Goal: Task Accomplishment & Management: Manage account settings

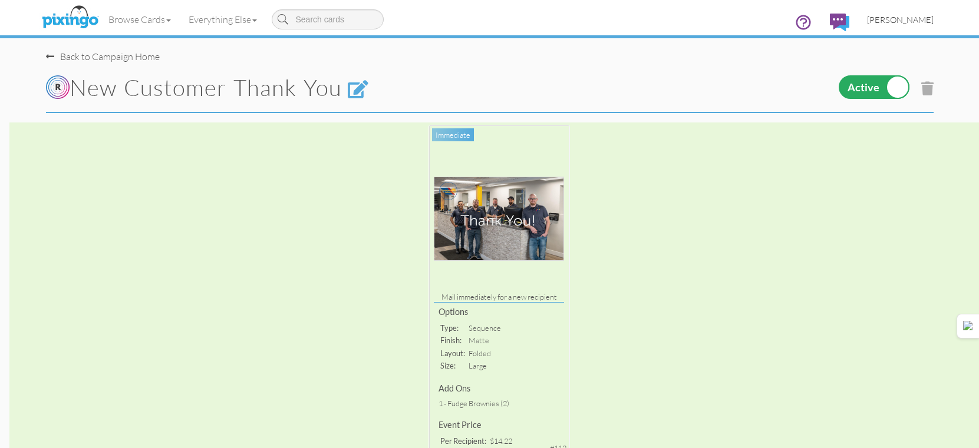
click at [909, 18] on span "[PERSON_NAME]" at bounding box center [900, 20] width 67 height 10
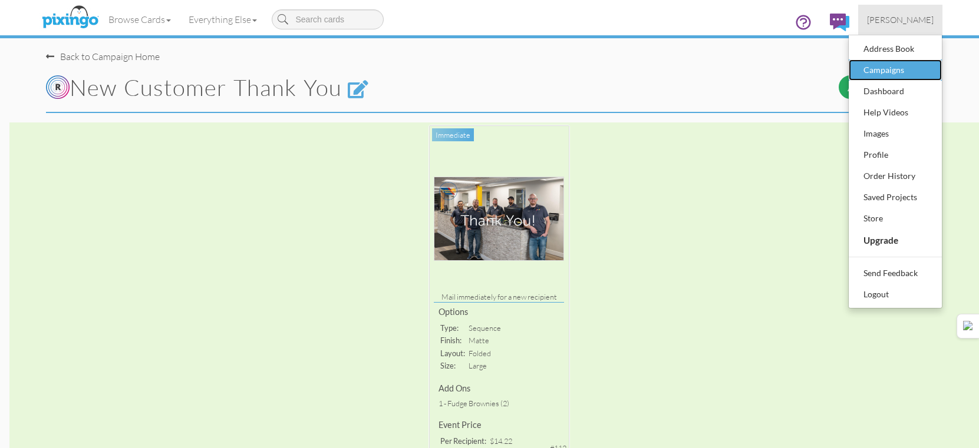
click at [903, 69] on div "Campaigns" at bounding box center [895, 70] width 70 height 18
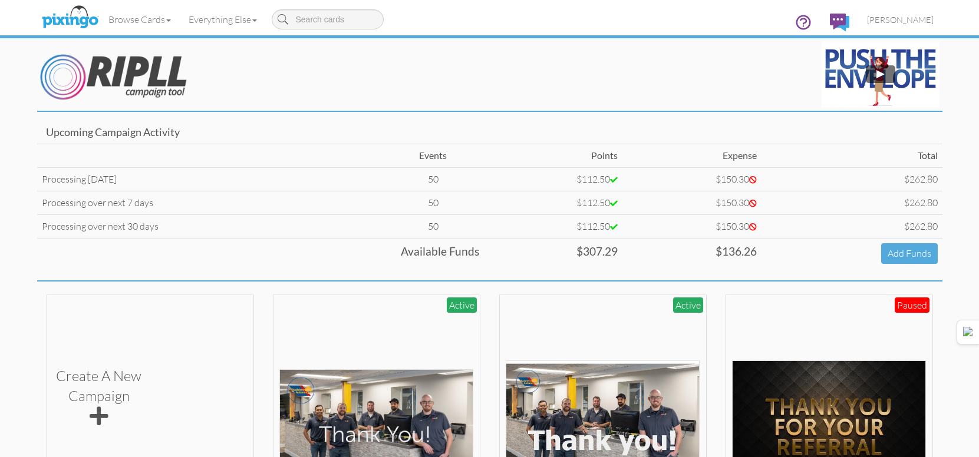
scroll to position [177, 0]
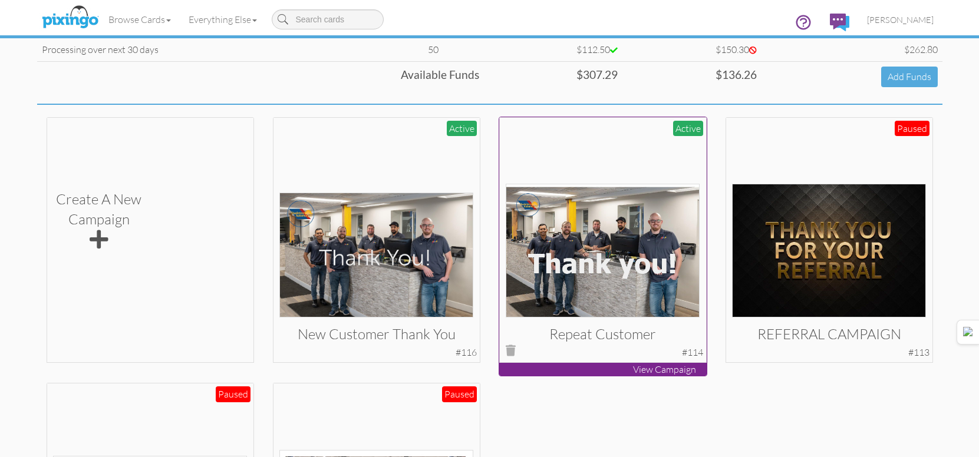
click at [613, 299] on img at bounding box center [602, 251] width 194 height 134
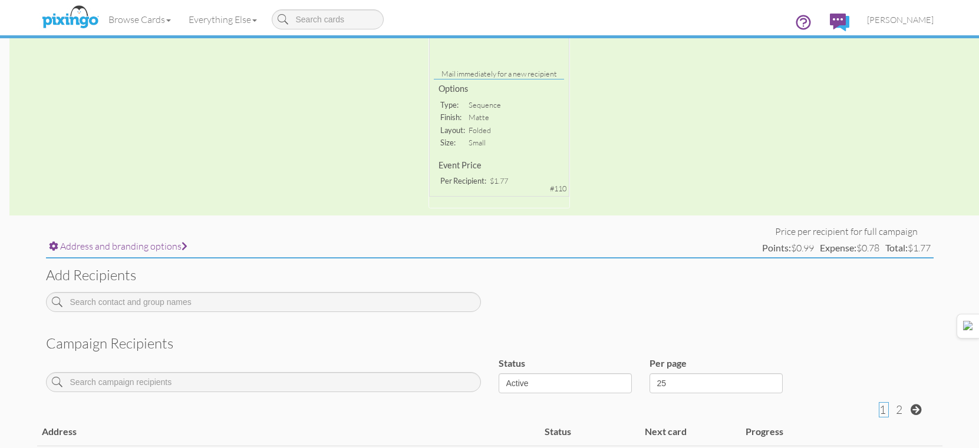
scroll to position [236, 0]
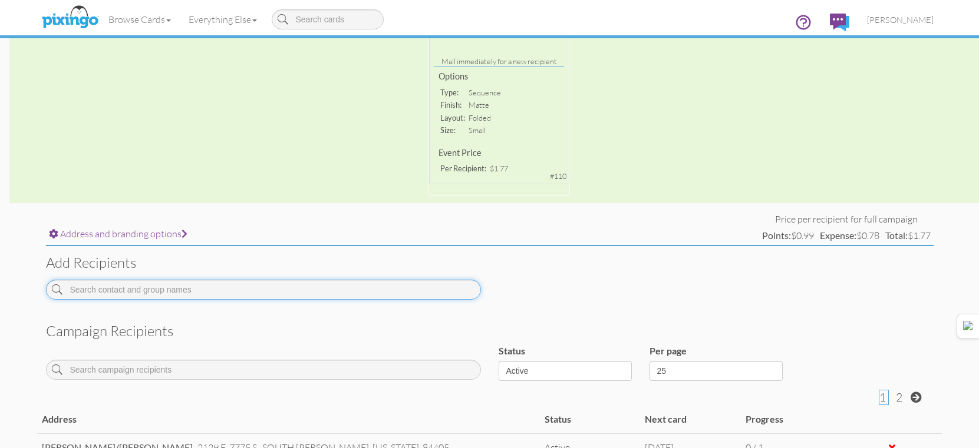
click at [376, 292] on input at bounding box center [263, 290] width 435 height 20
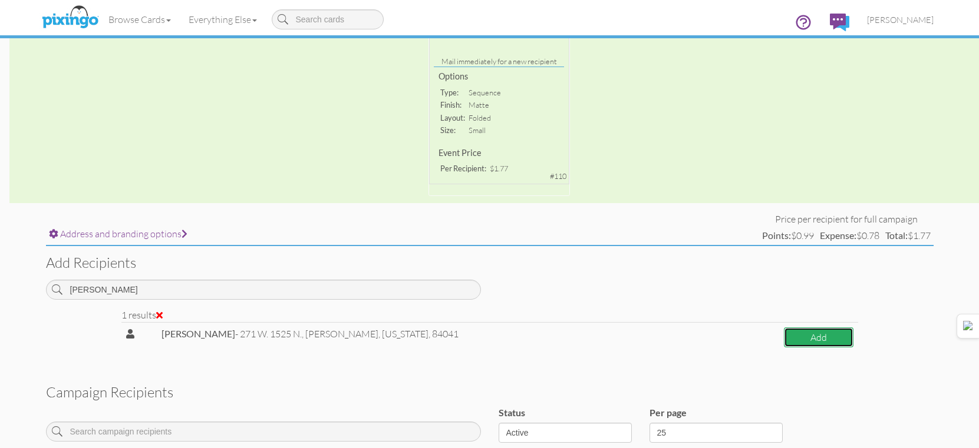
click at [812, 341] on button "Add" at bounding box center [819, 338] width 70 height 21
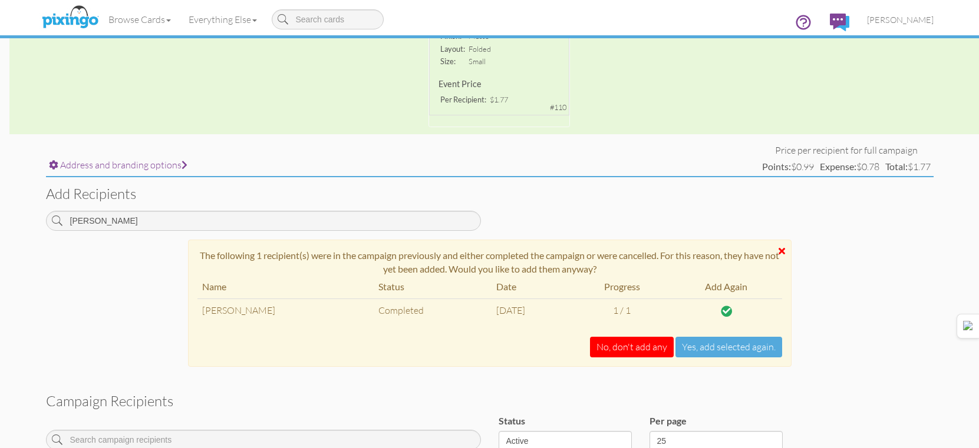
scroll to position [353, 0]
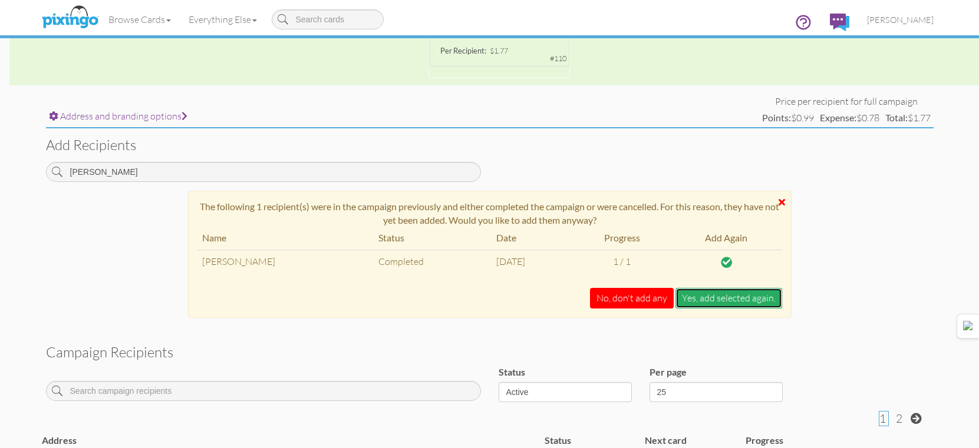
click at [709, 293] on button "Yes, add selected again." at bounding box center [728, 298] width 107 height 21
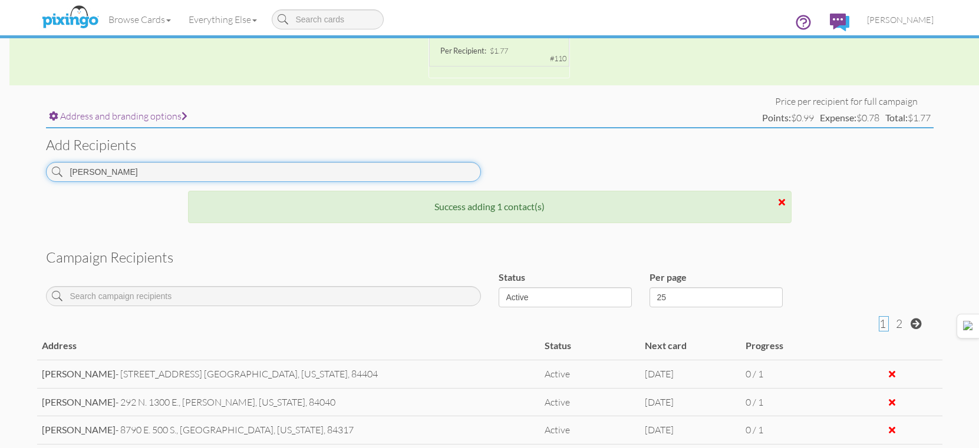
click at [324, 169] on input "WAYMAN" at bounding box center [263, 172] width 435 height 20
click at [324, 168] on input "WAYMAN" at bounding box center [263, 172] width 435 height 20
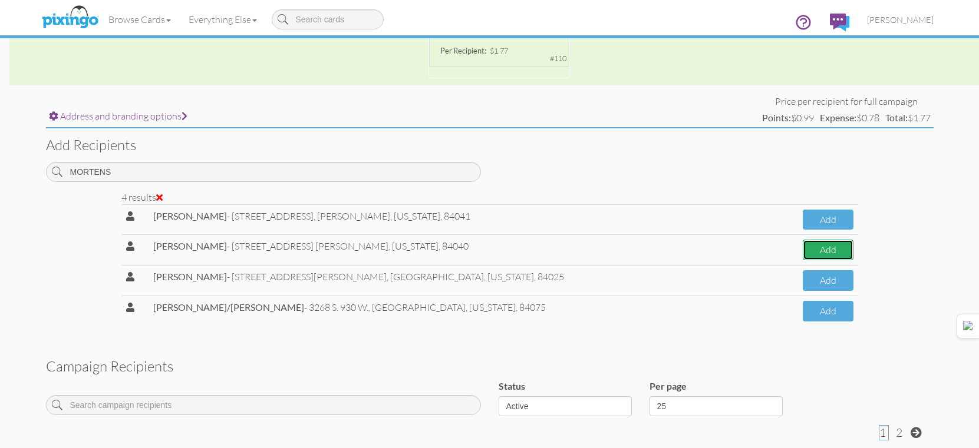
click at [817, 251] on button "Add" at bounding box center [827, 250] width 51 height 21
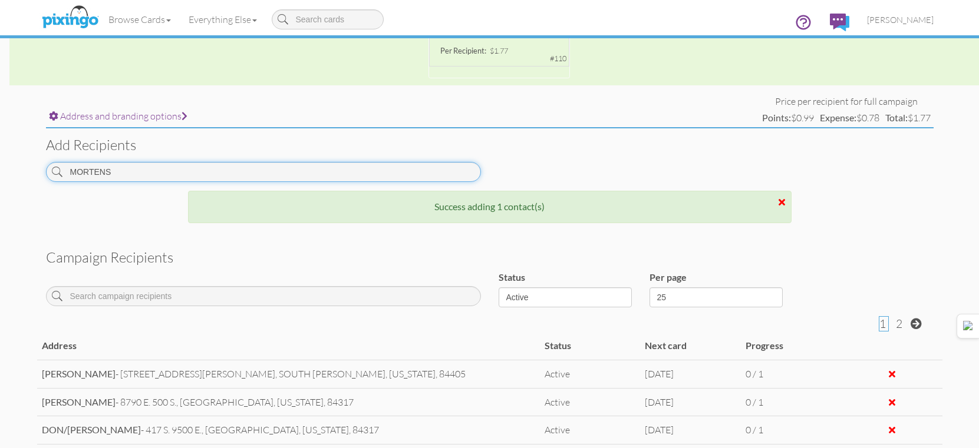
click at [320, 170] on input "MORTENS" at bounding box center [263, 172] width 435 height 20
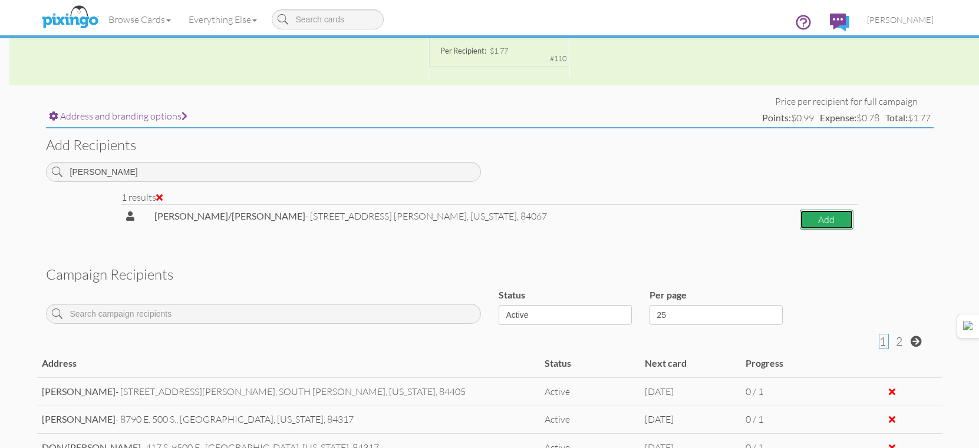
click at [799, 216] on button "Add" at bounding box center [825, 220] width 53 height 21
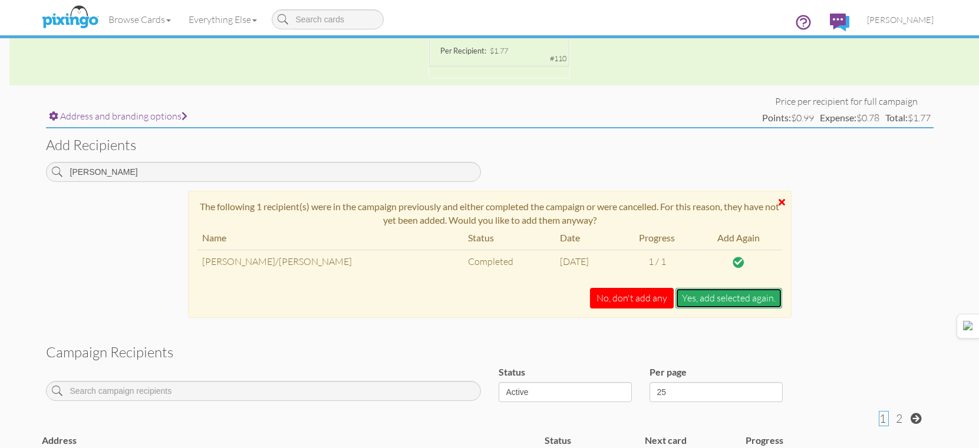
click at [722, 292] on button "Yes, add selected again." at bounding box center [728, 298] width 107 height 21
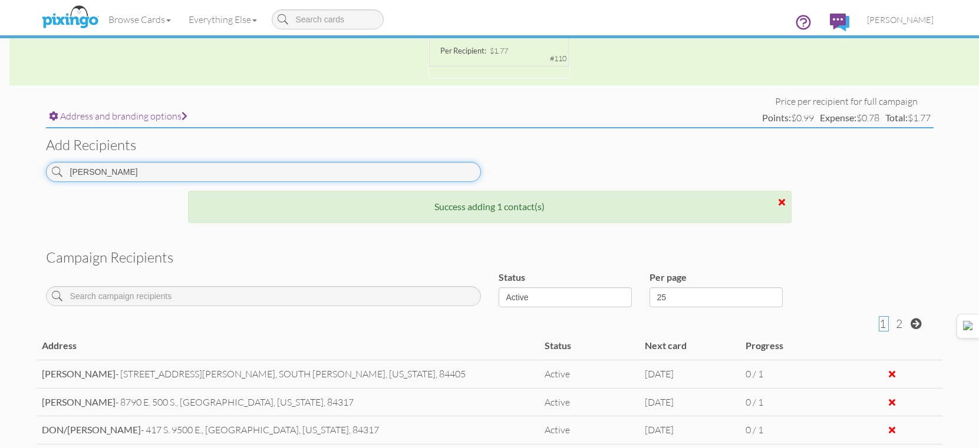
click at [392, 170] on input "KEYES" at bounding box center [263, 172] width 435 height 20
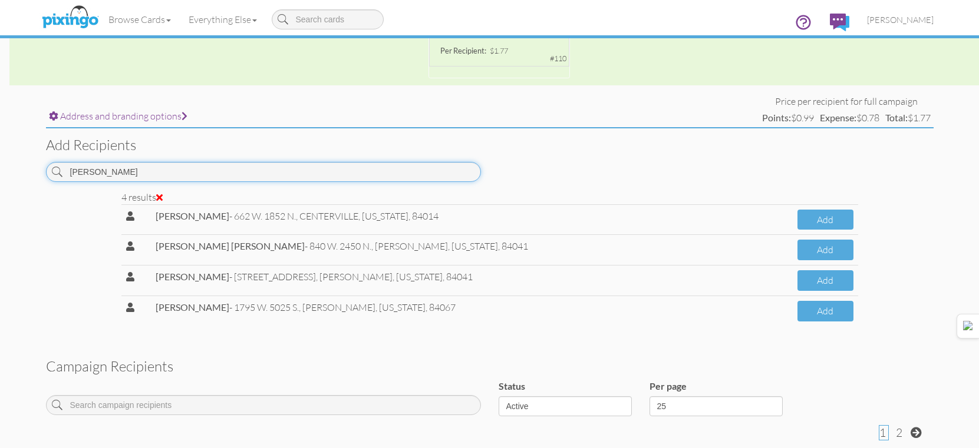
click at [351, 162] on input "[PERSON_NAME]" at bounding box center [263, 172] width 435 height 20
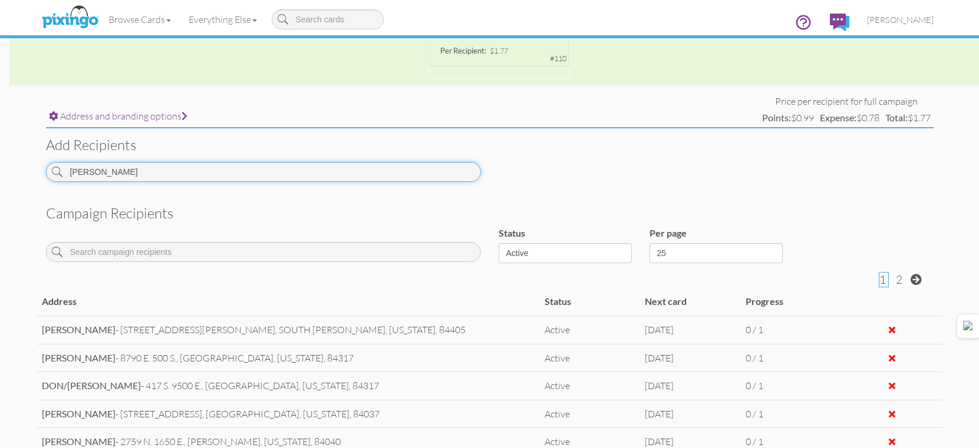
click at [302, 179] on input "COURTNEY" at bounding box center [263, 172] width 435 height 20
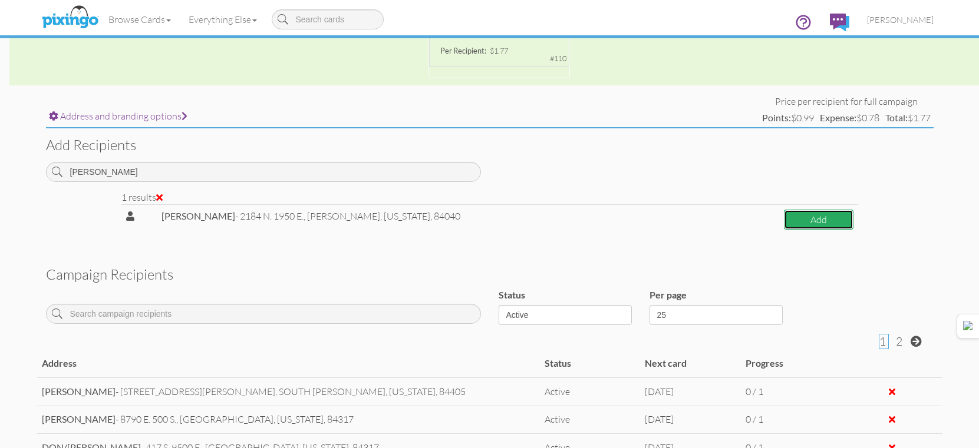
click at [832, 226] on button "Add" at bounding box center [818, 220] width 69 height 21
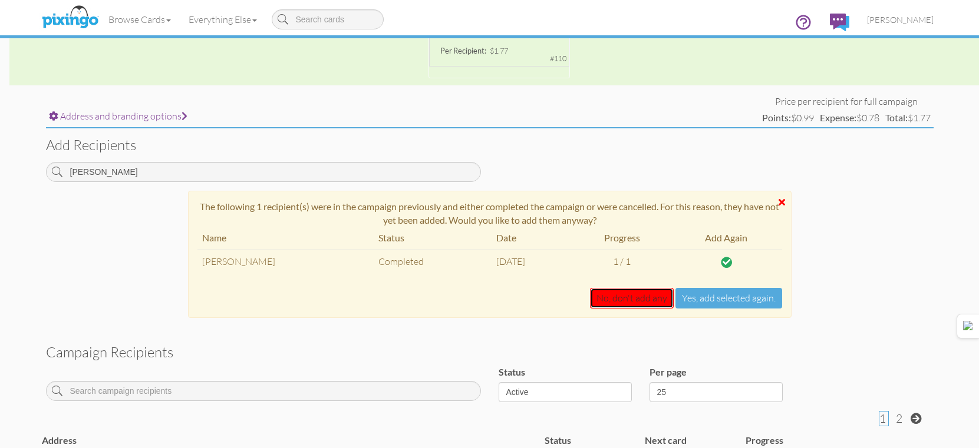
drag, startPoint x: 633, startPoint y: 292, endPoint x: 640, endPoint y: 283, distance: 11.3
click at [633, 292] on button "No, don't add any" at bounding box center [632, 298] width 84 height 21
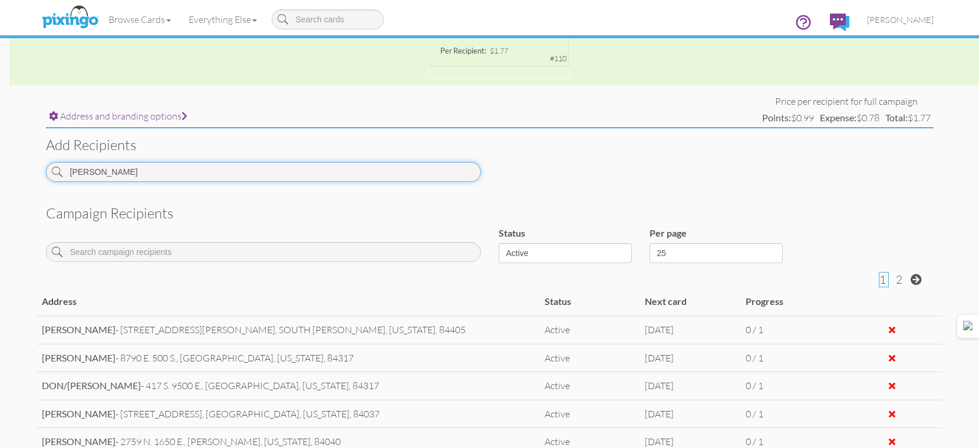
click at [362, 168] on input "BIVENS" at bounding box center [263, 172] width 435 height 20
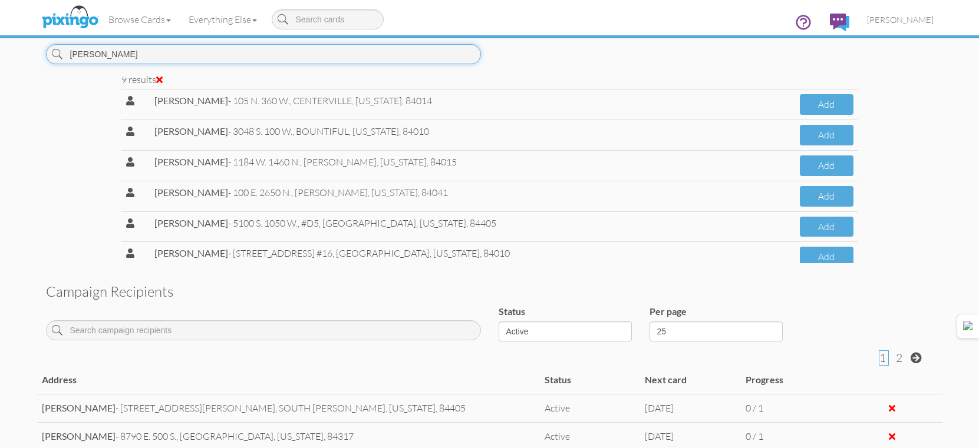
scroll to position [110, 0]
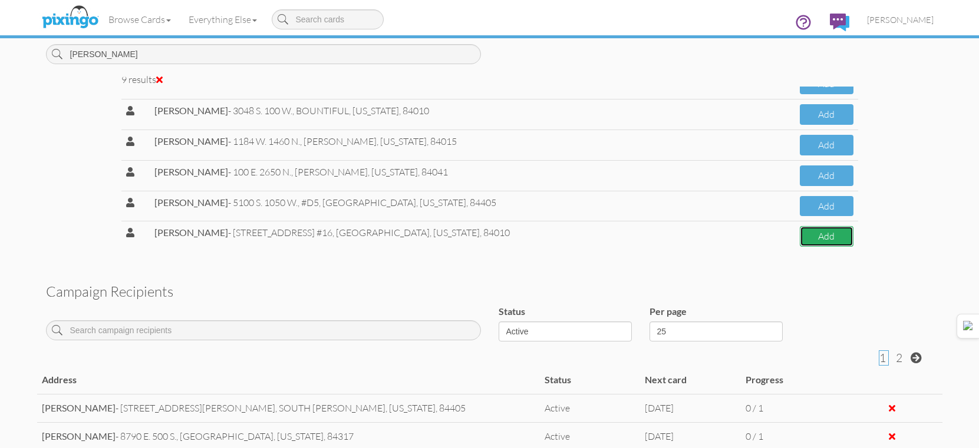
click at [802, 232] on button "Add" at bounding box center [826, 236] width 54 height 21
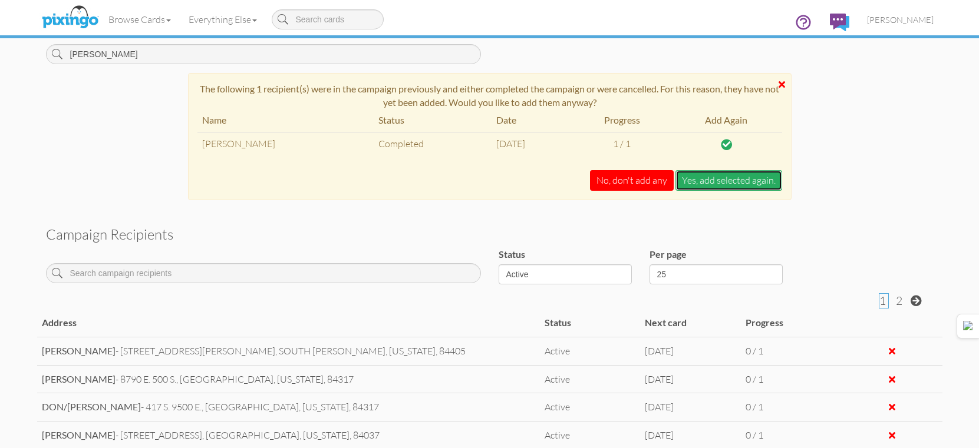
click at [755, 179] on button "Yes, add selected again." at bounding box center [728, 180] width 107 height 21
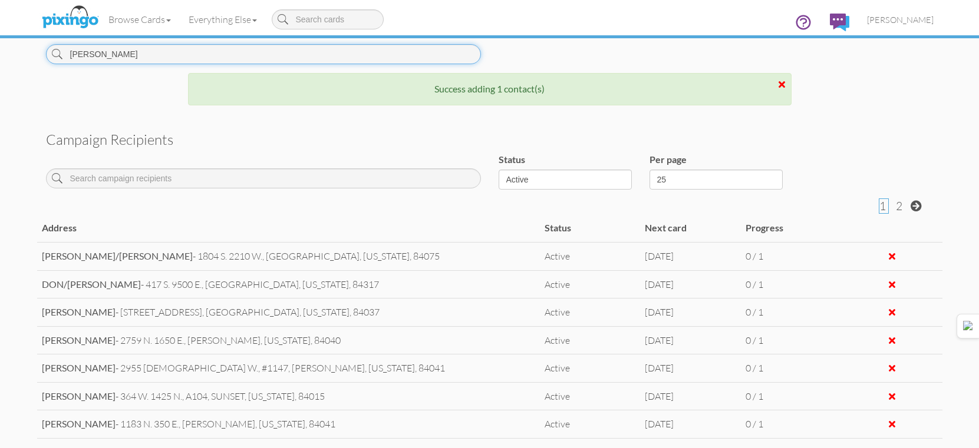
click at [339, 49] on input "[PERSON_NAME]" at bounding box center [263, 54] width 435 height 20
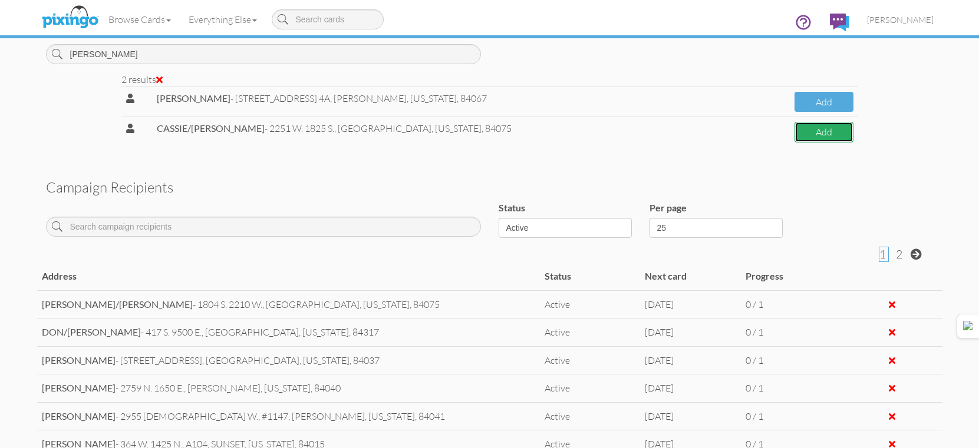
click at [835, 136] on button "Add" at bounding box center [823, 132] width 59 height 21
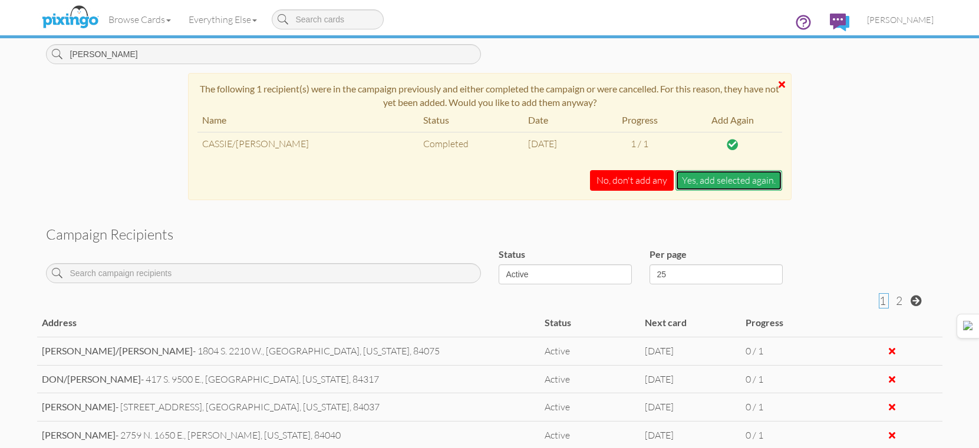
click at [741, 175] on button "Yes, add selected again." at bounding box center [728, 180] width 107 height 21
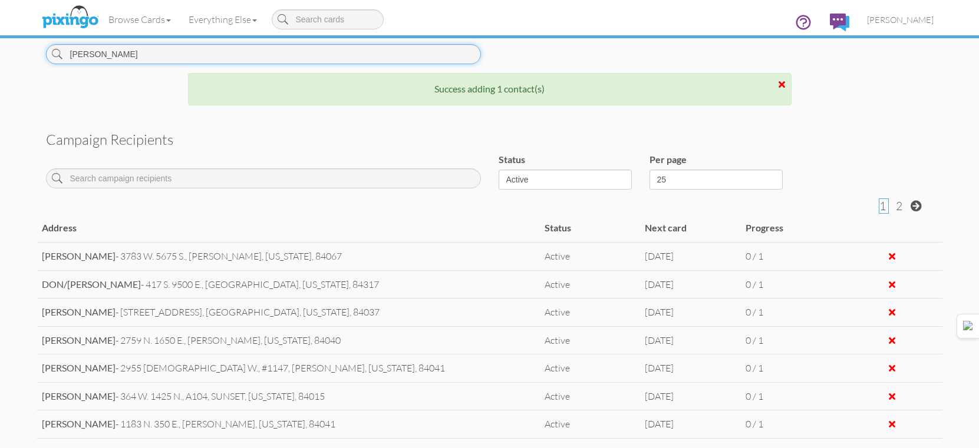
click at [399, 62] on input "MORSE" at bounding box center [263, 54] width 435 height 20
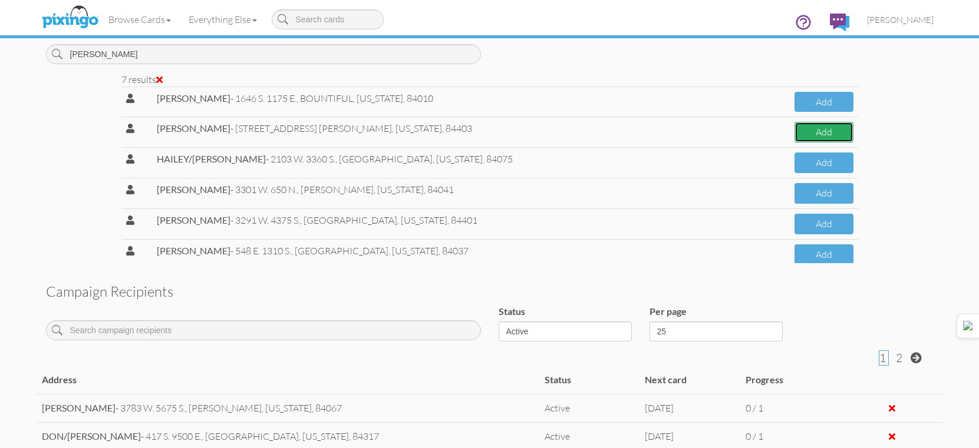
click at [802, 131] on button "Add" at bounding box center [823, 132] width 58 height 21
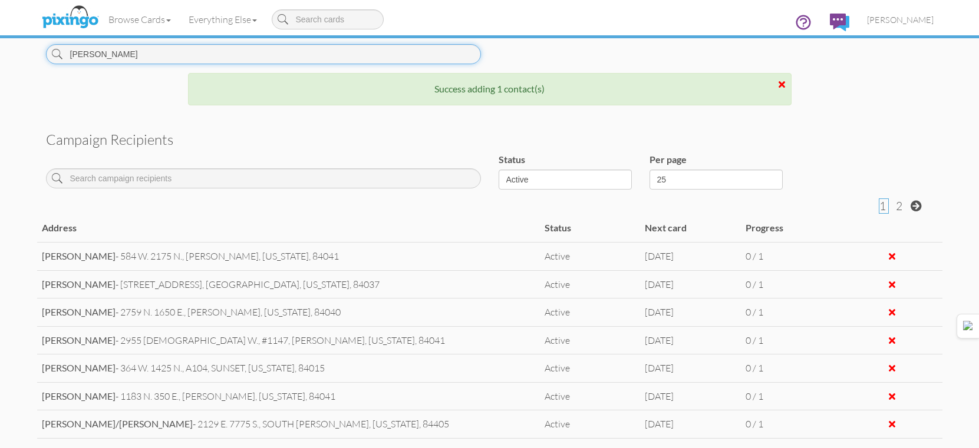
click at [374, 62] on input "FARR" at bounding box center [263, 54] width 435 height 20
click at [375, 62] on input "FARR" at bounding box center [263, 54] width 435 height 20
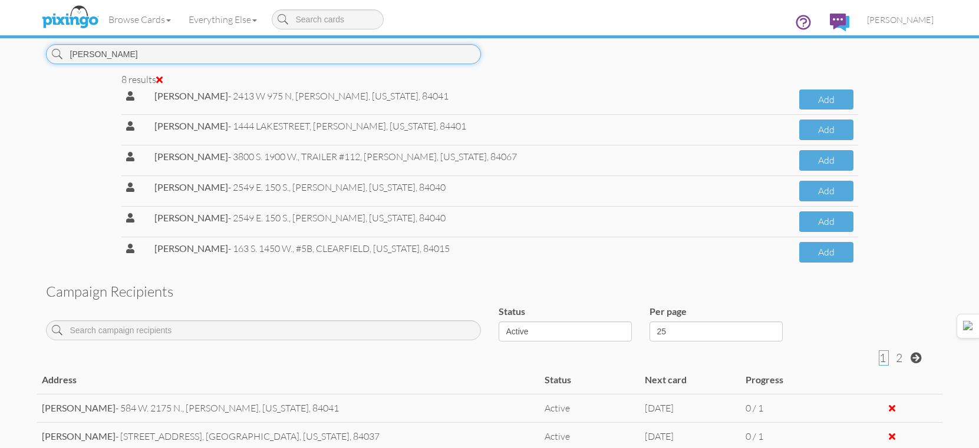
scroll to position [0, 0]
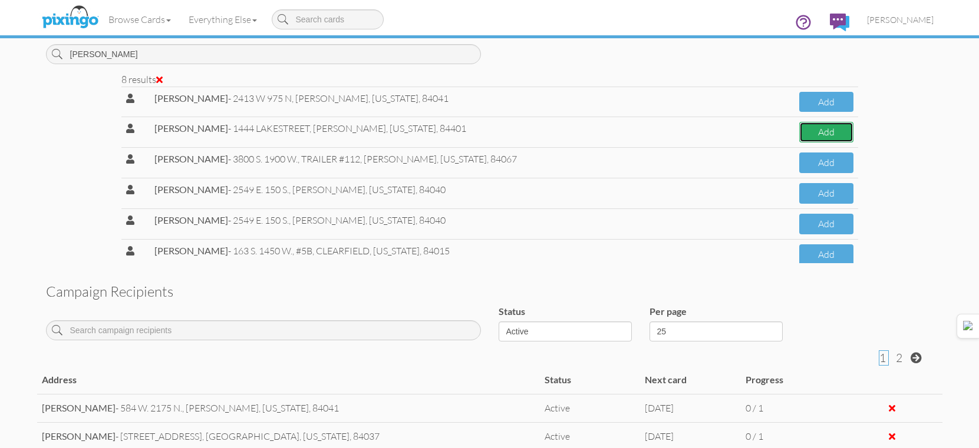
click at [811, 134] on button "Add" at bounding box center [826, 132] width 54 height 21
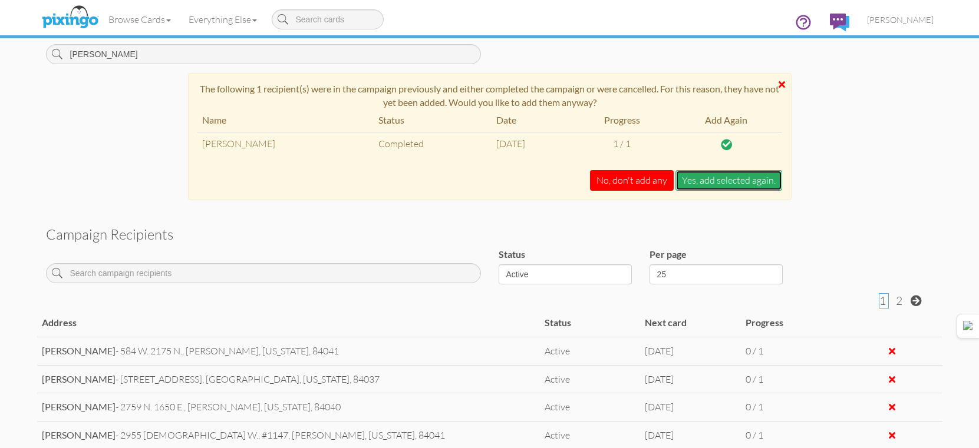
click at [755, 176] on button "Yes, add selected again." at bounding box center [728, 180] width 107 height 21
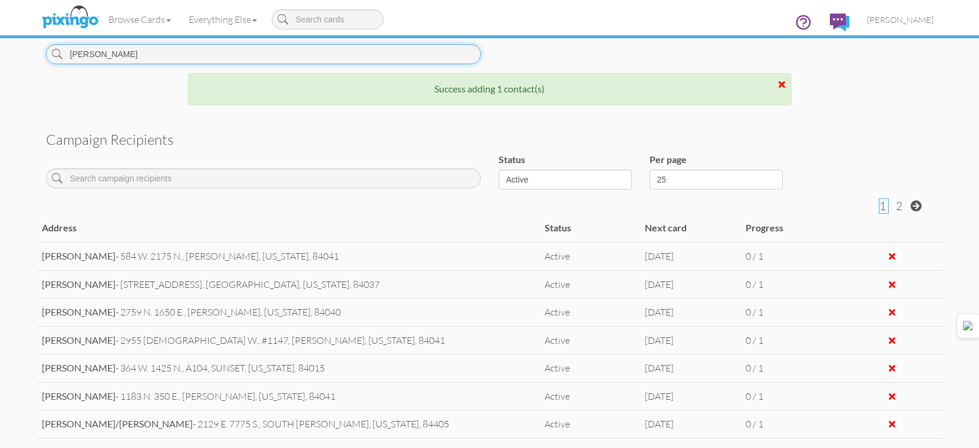
click at [428, 58] on input "SORENSEN" at bounding box center [263, 54] width 435 height 20
click at [427, 57] on input "SORENSEN" at bounding box center [263, 54] width 435 height 20
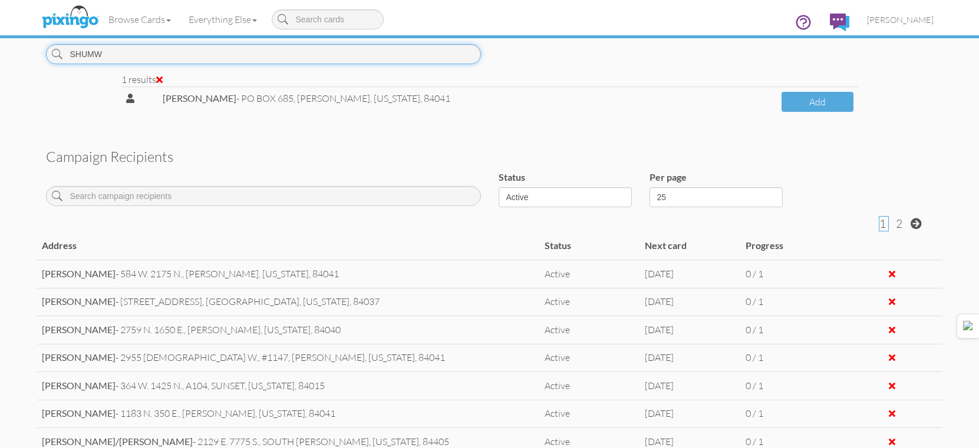
click at [403, 54] on input "SHUMW" at bounding box center [263, 54] width 435 height 20
click at [402, 54] on input "SHUMW" at bounding box center [263, 54] width 435 height 20
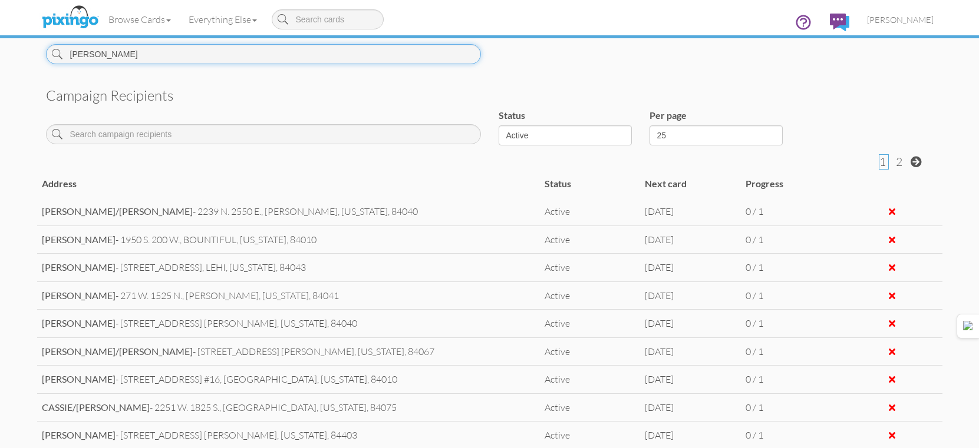
scroll to position [346, 0]
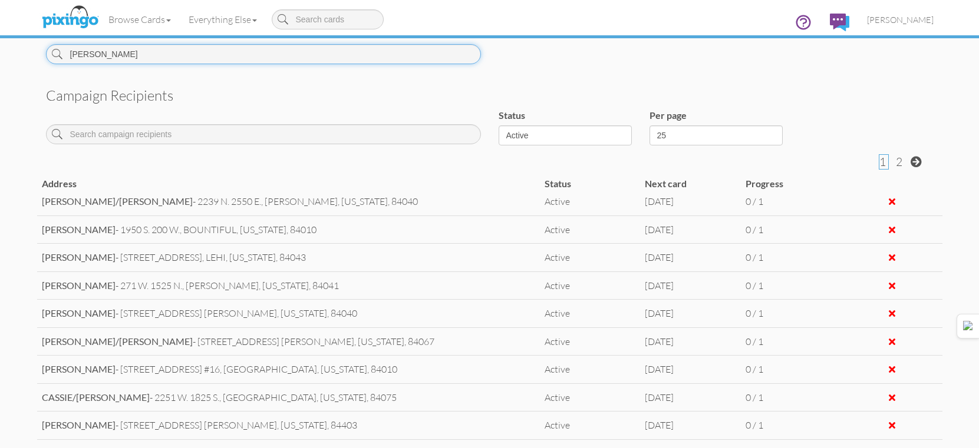
click at [285, 59] on input "BUICE" at bounding box center [263, 54] width 435 height 20
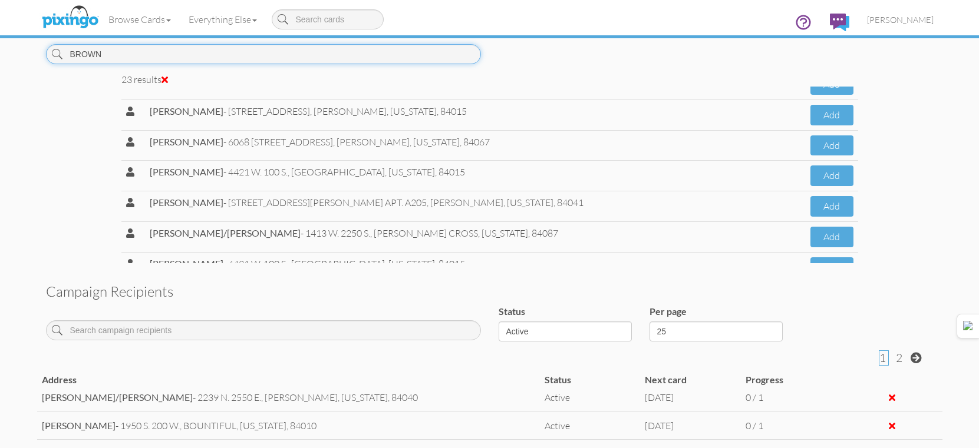
scroll to position [530, 0]
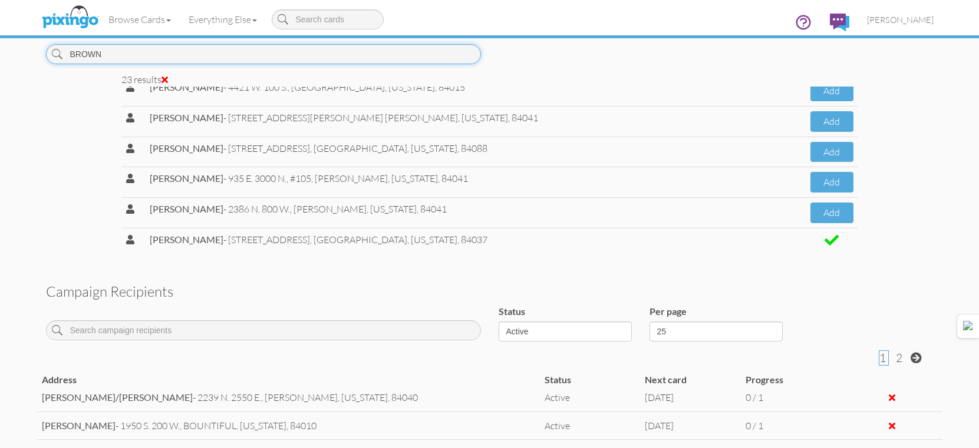
click at [404, 60] on input "BROWN" at bounding box center [263, 54] width 435 height 20
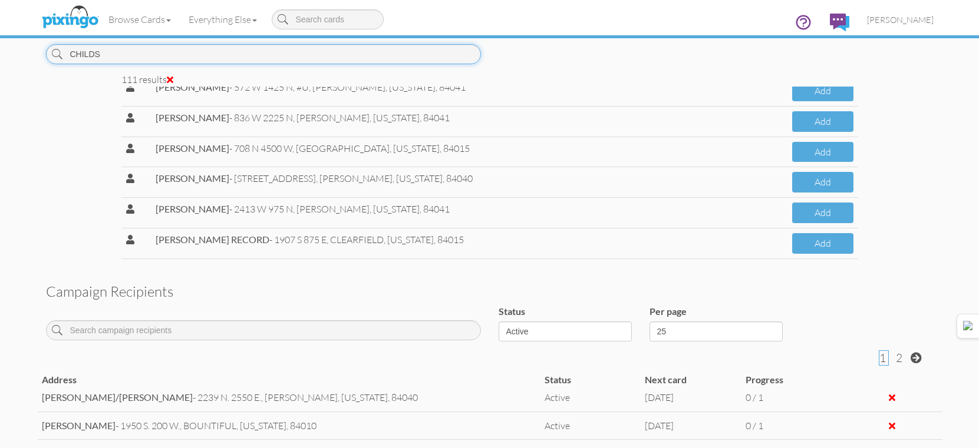
scroll to position [0, 0]
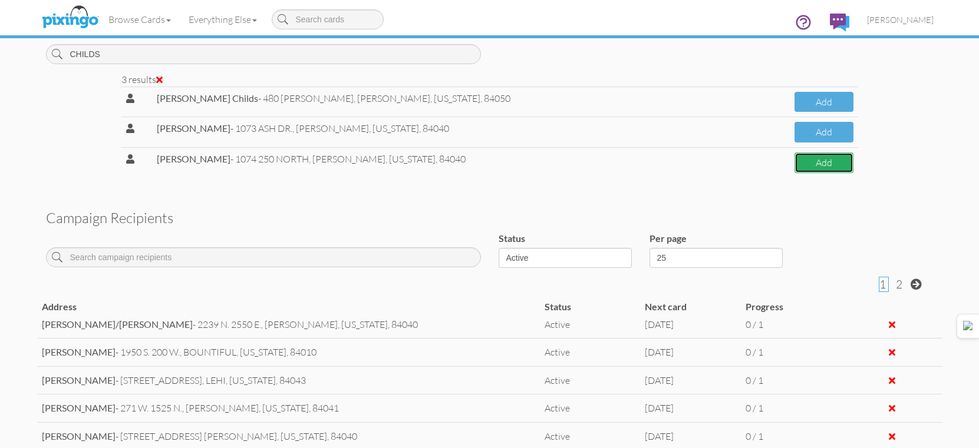
click at [818, 167] on button "Add" at bounding box center [823, 163] width 59 height 21
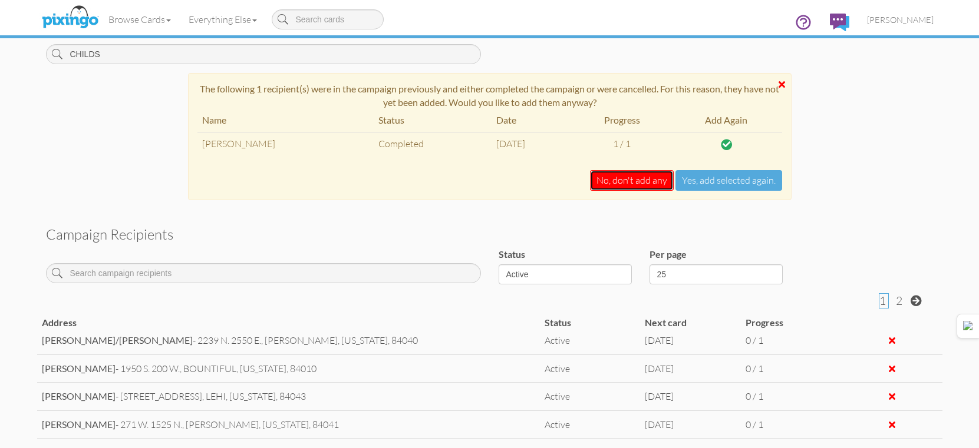
click at [637, 182] on button "No, don't add any" at bounding box center [632, 180] width 84 height 21
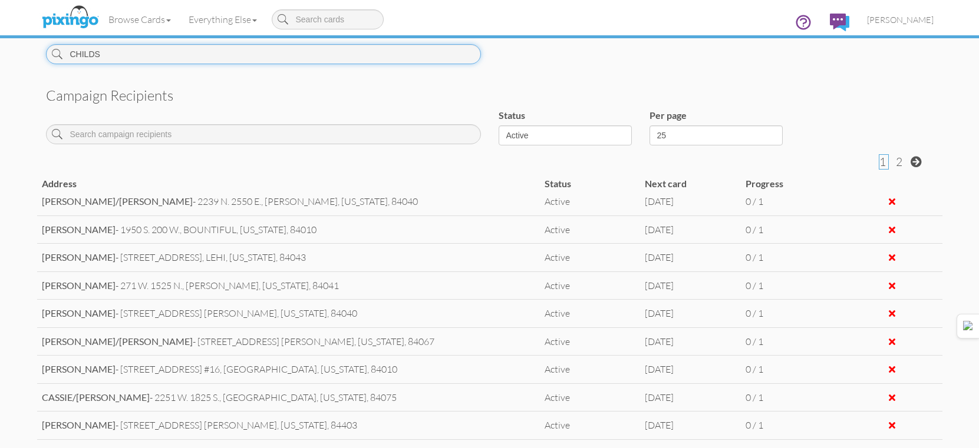
click at [345, 61] on input "CHILDS" at bounding box center [263, 54] width 435 height 20
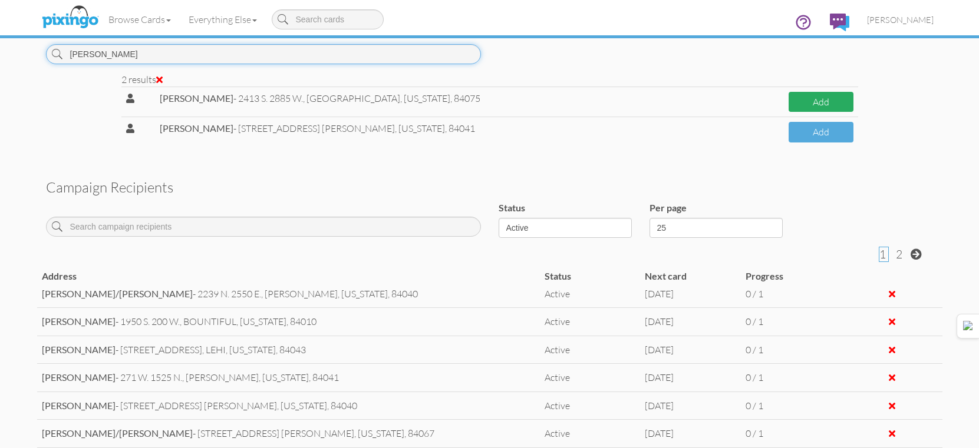
type input "BRINTON"
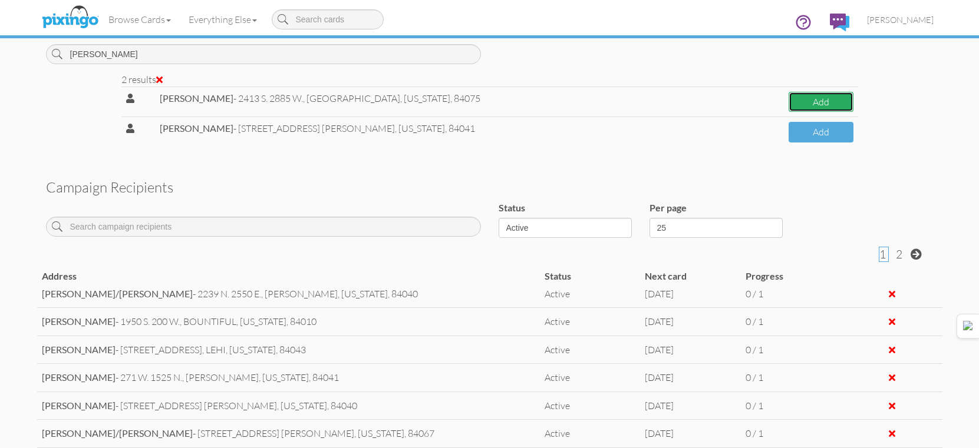
click at [798, 103] on button "Add" at bounding box center [820, 102] width 65 height 21
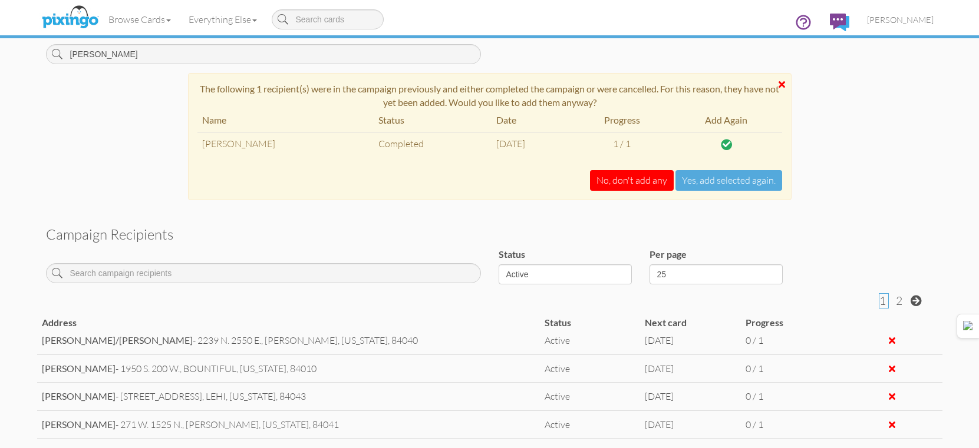
click at [629, 168] on div "Name Status Date Progress Add Again RYAN BRINTON Completed Aug 12, 2025 1 / 1 N…" at bounding box center [490, 149] width 602 height 81
click at [629, 176] on button "No, don't add any" at bounding box center [632, 180] width 84 height 21
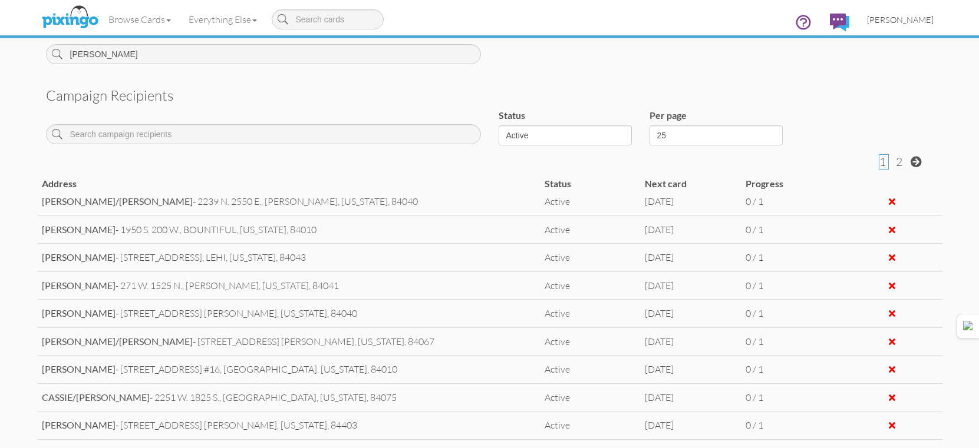
click at [931, 14] on link "[PERSON_NAME]" at bounding box center [900, 20] width 84 height 30
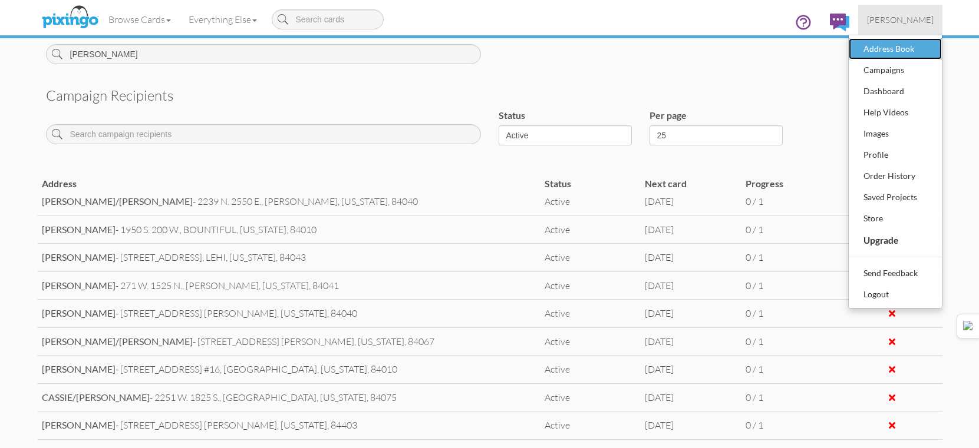
click at [899, 53] on div "Address Book" at bounding box center [895, 49] width 70 height 18
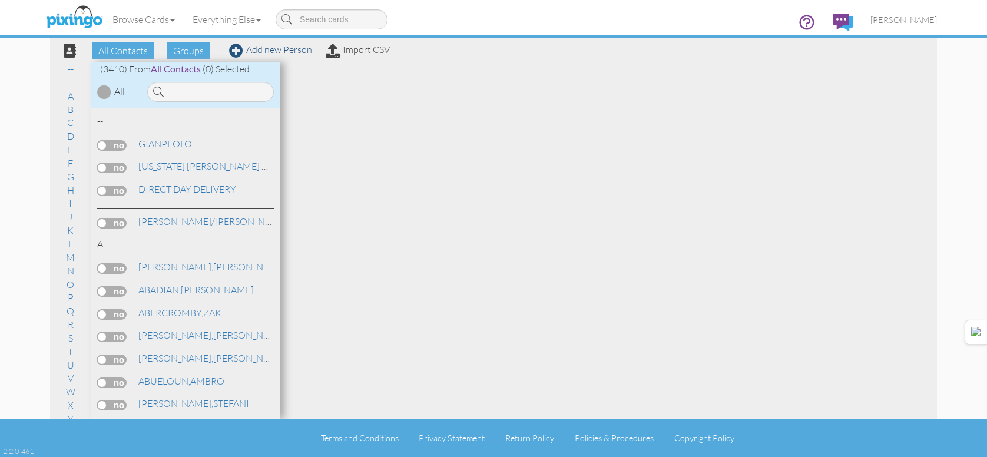
click at [280, 55] on div "All Contacts Groups Add new Person Import CSV" at bounding box center [222, 50] width 341 height 21
click at [286, 53] on link "Add new Person" at bounding box center [270, 50] width 83 height 12
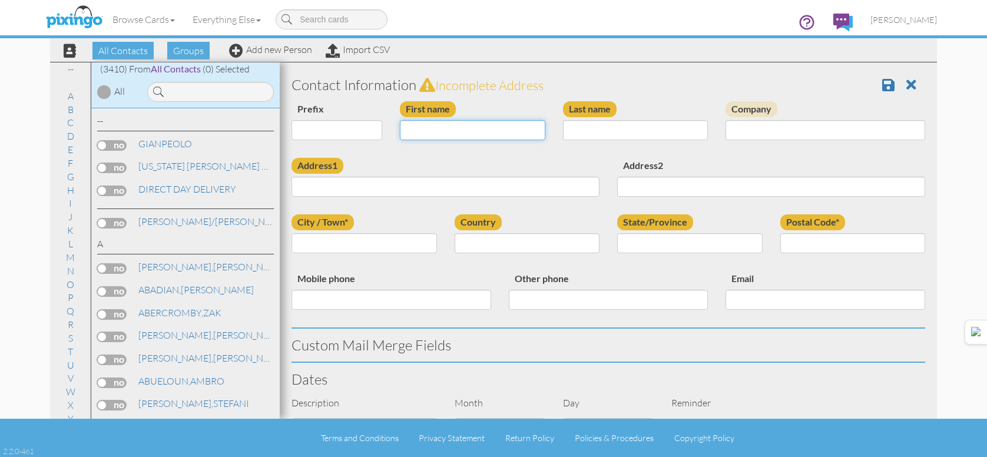
click at [491, 127] on input "First name" at bounding box center [473, 130] width 146 height 20
type input "[PERSON_NAME]"
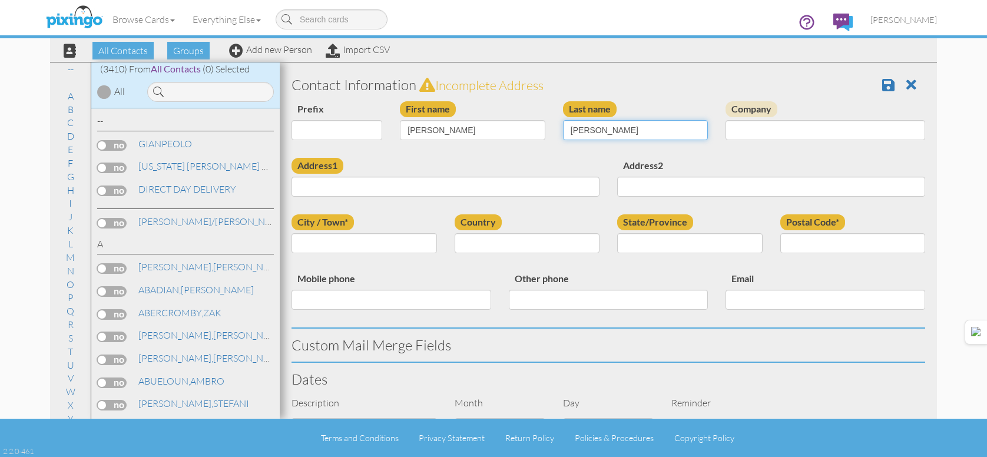
type input "[PERSON_NAME]"
type input "2361 N. 1450 E."
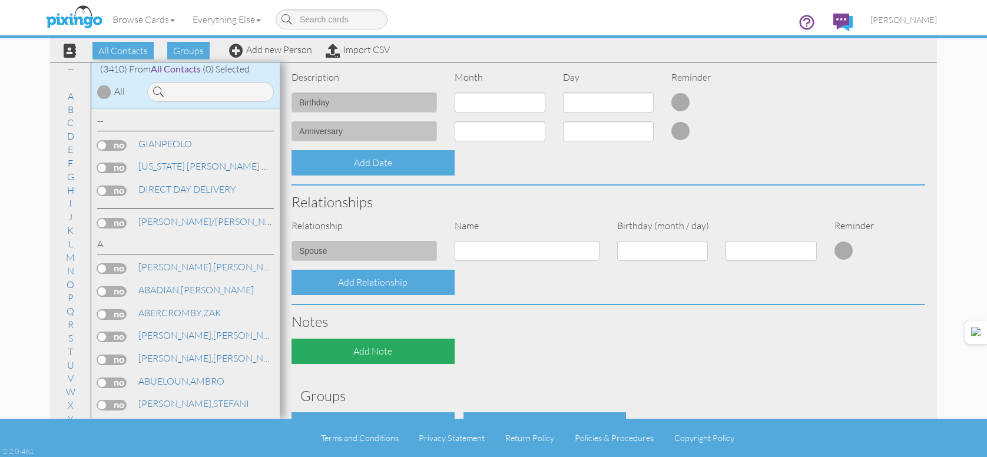
scroll to position [405, 0]
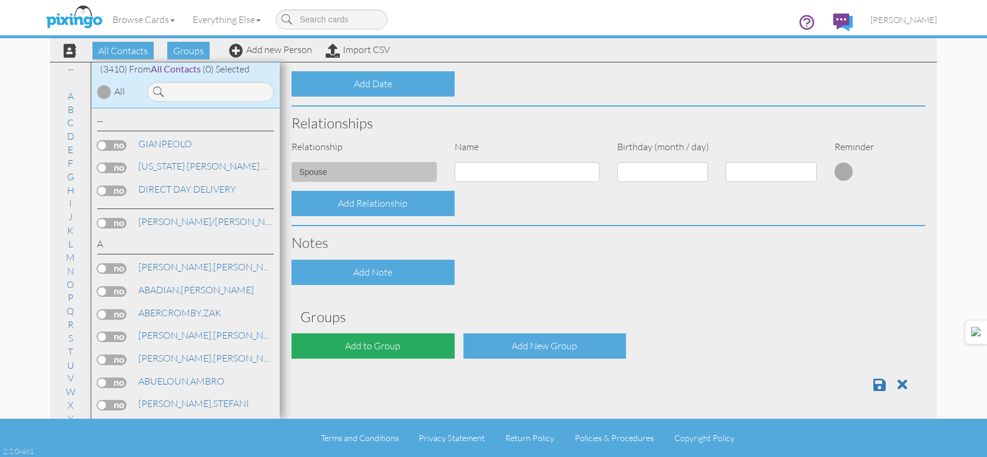
click at [376, 349] on div "Add to Group" at bounding box center [373, 345] width 163 height 25
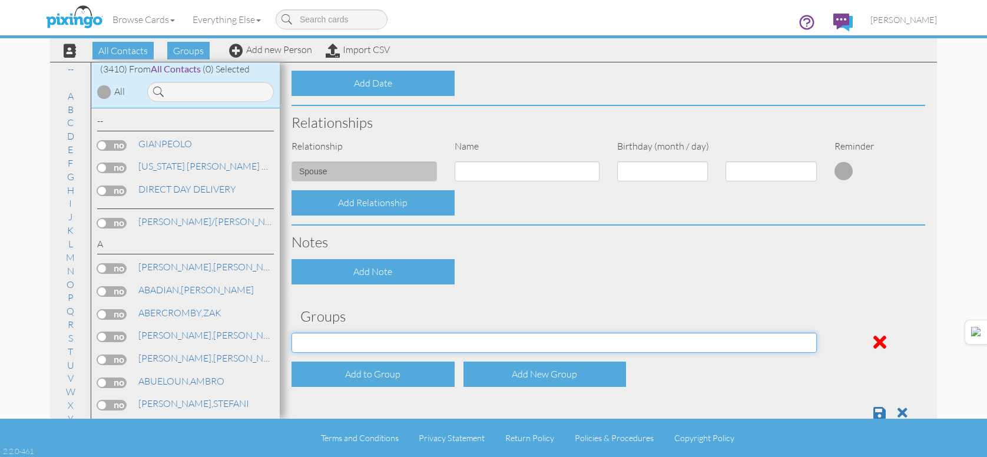
click at [381, 334] on select "APRIL 2022 APRIL 2023 APRIL 2024 APRIL 2025 AUG 2023 AUG 2024 AUG 2025 AUGUST 2…" at bounding box center [555, 343] width 526 height 20
select select "object:26731"
click at [292, 333] on select "APRIL 2022 APRIL 2023 APRIL 2024 APRIL 2025 AUG 2023 AUG 2024 AUG 2025 AUGUST 2…" at bounding box center [555, 343] width 526 height 20
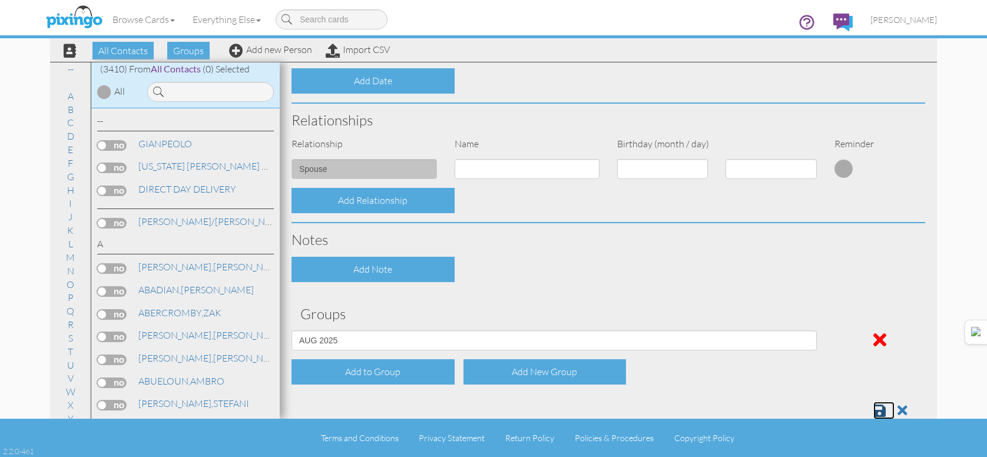
click at [880, 405] on link at bounding box center [884, 411] width 21 height 18
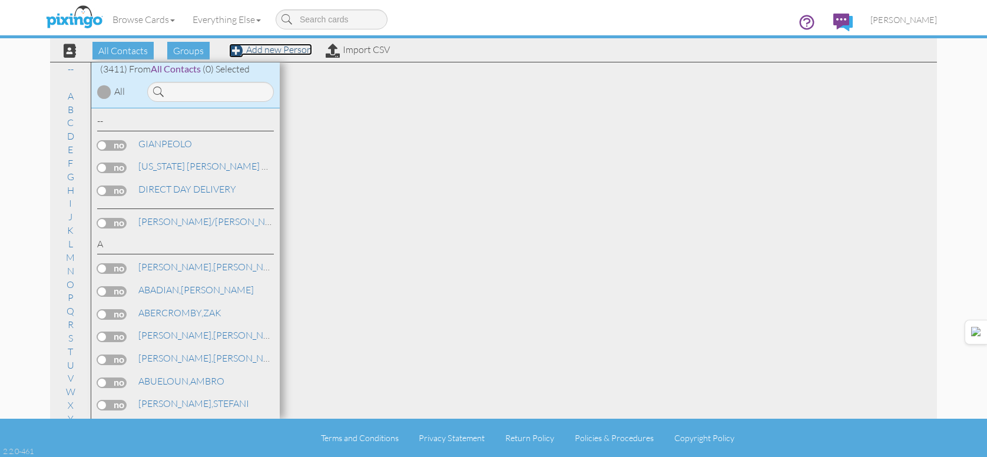
click at [290, 52] on link "Add new Person" at bounding box center [270, 50] width 83 height 12
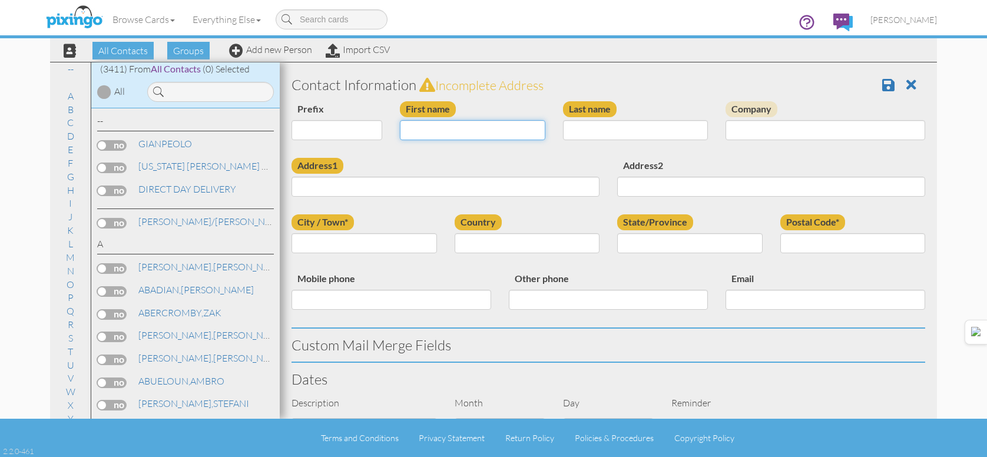
click at [458, 127] on input "First name" at bounding box center [473, 130] width 146 height 20
type input "[GEOGRAPHIC_DATA]"
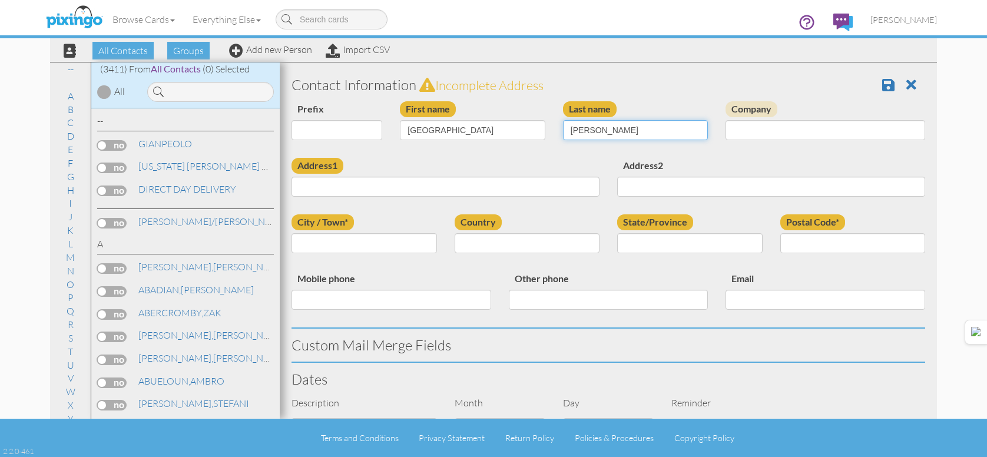
type input "SHUMWAY"
type input "715 N. 3200 W."
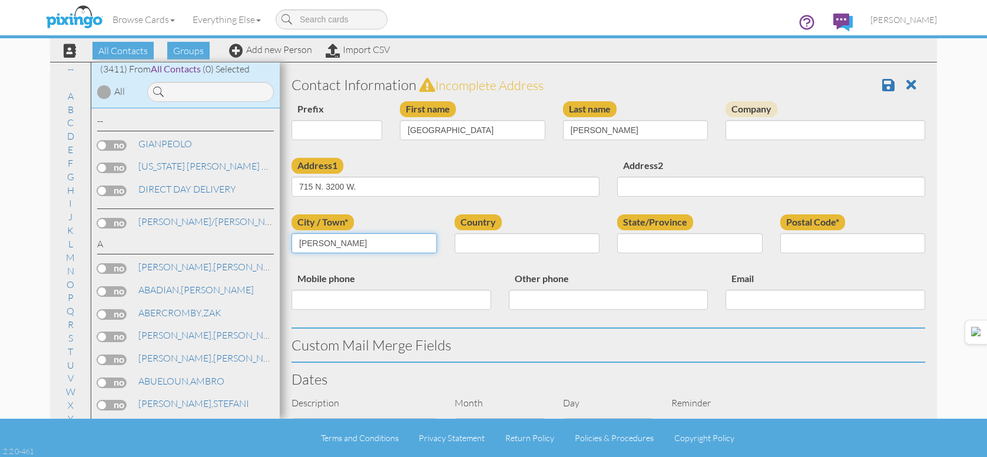
type input "LAYTON"
select select "object:10573"
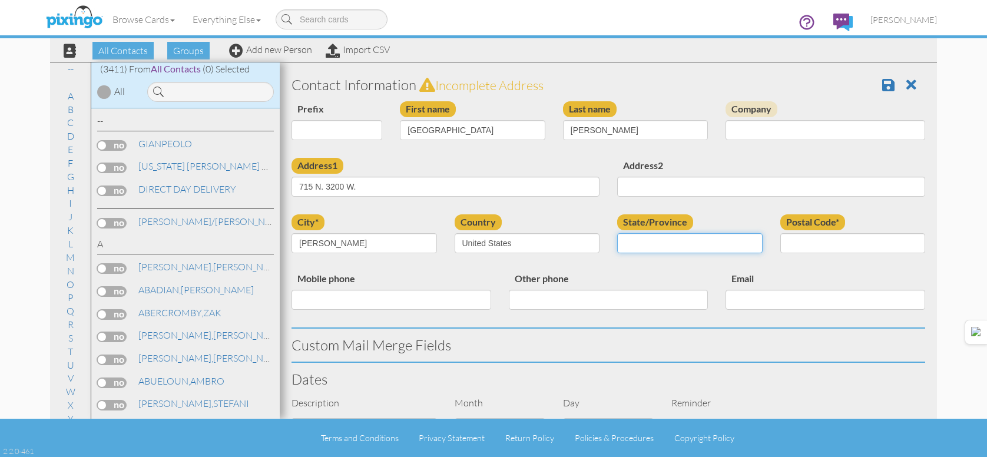
select select "object:10872"
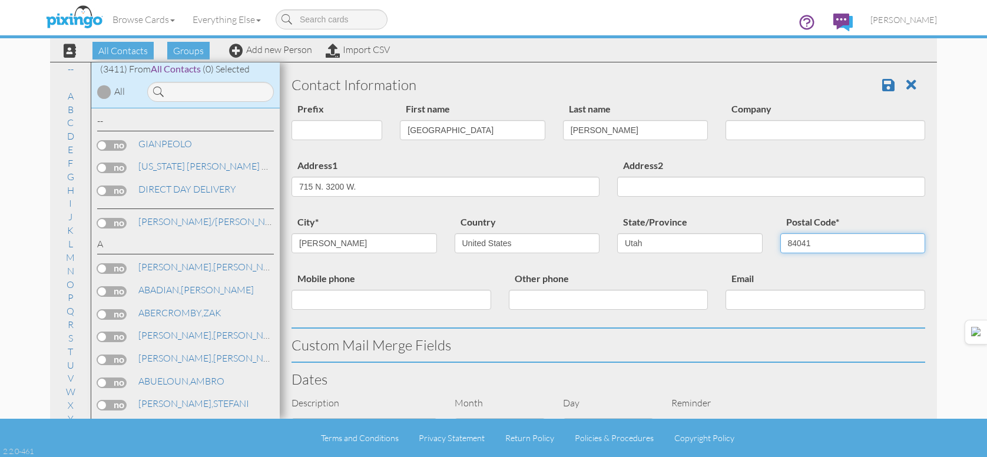
type input "84041"
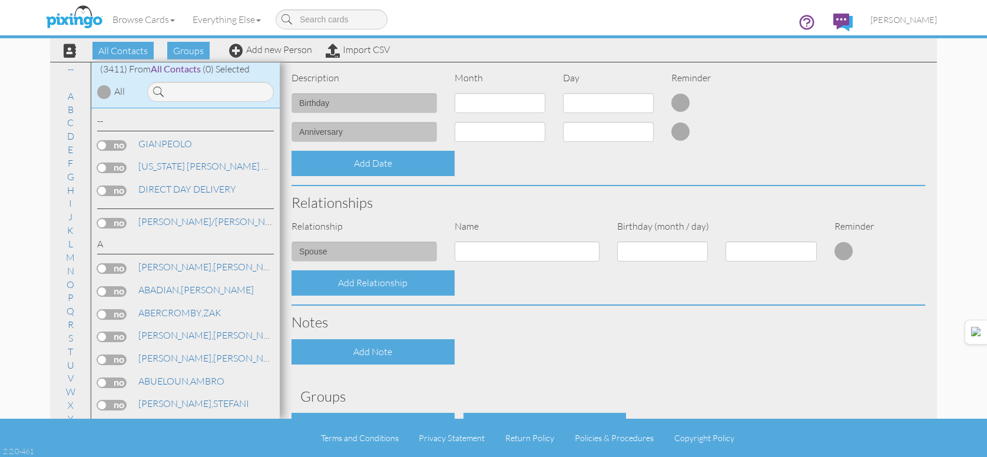
scroll to position [405, 0]
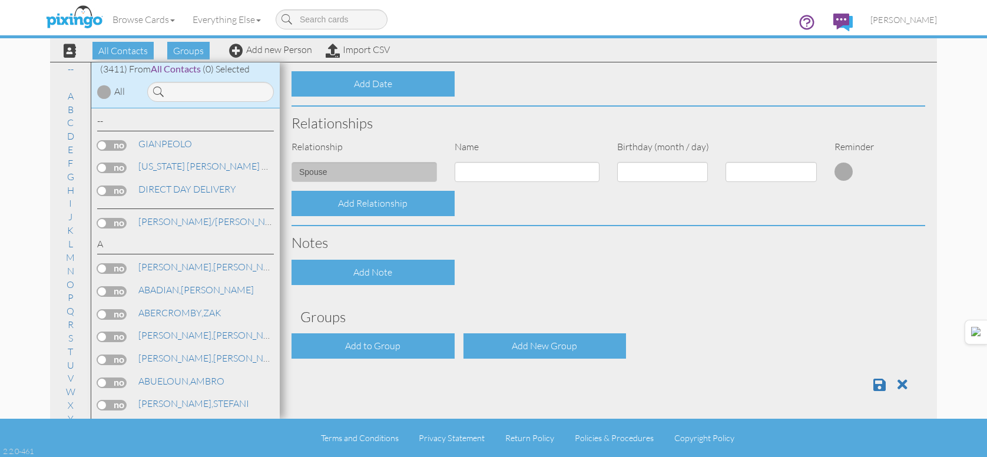
click at [382, 330] on div "Contact Information Prefix Dr. Mr. Mrs. First name BROOKLYN Last name SHUMWAY C…" at bounding box center [609, 33] width 634 height 738
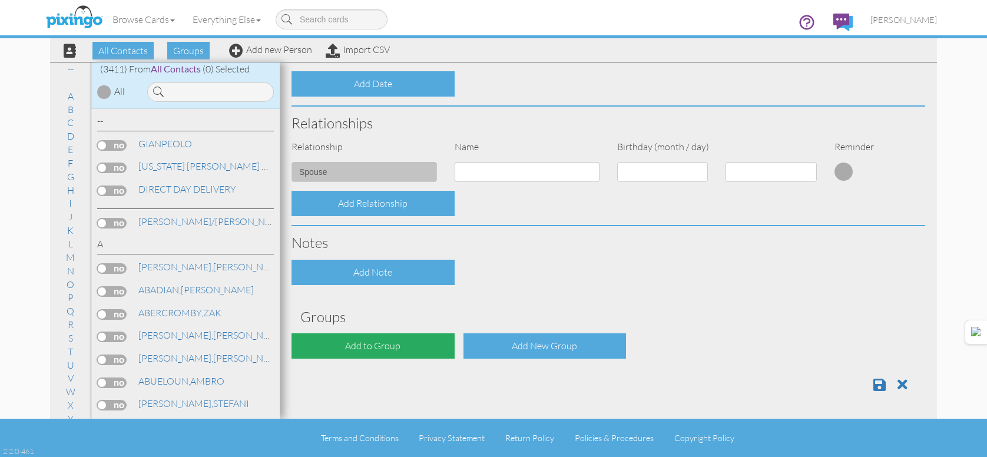
click at [382, 336] on div "Add to Group" at bounding box center [373, 345] width 163 height 25
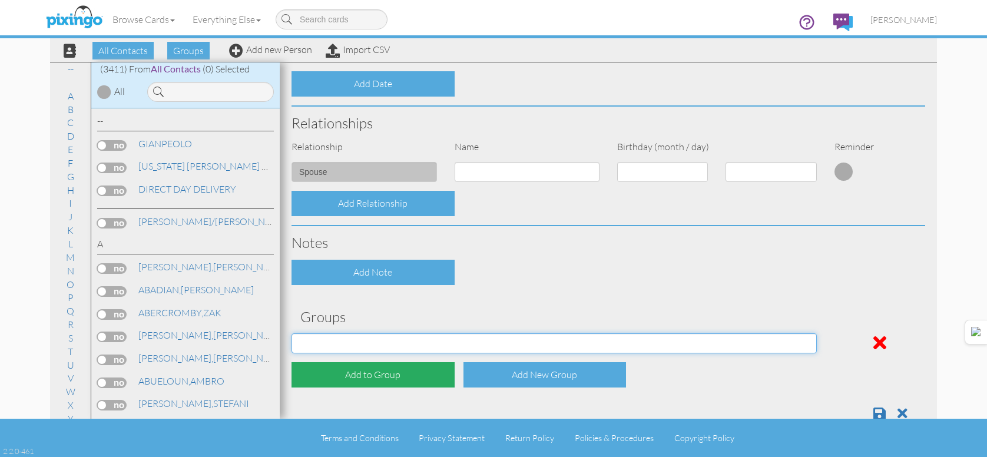
click at [382, 341] on select "APRIL 2022 APRIL 2023 APRIL 2024 APRIL 2025 AUG 2023 AUG 2024 AUG 2025 AUGUST 2…" at bounding box center [555, 343] width 526 height 20
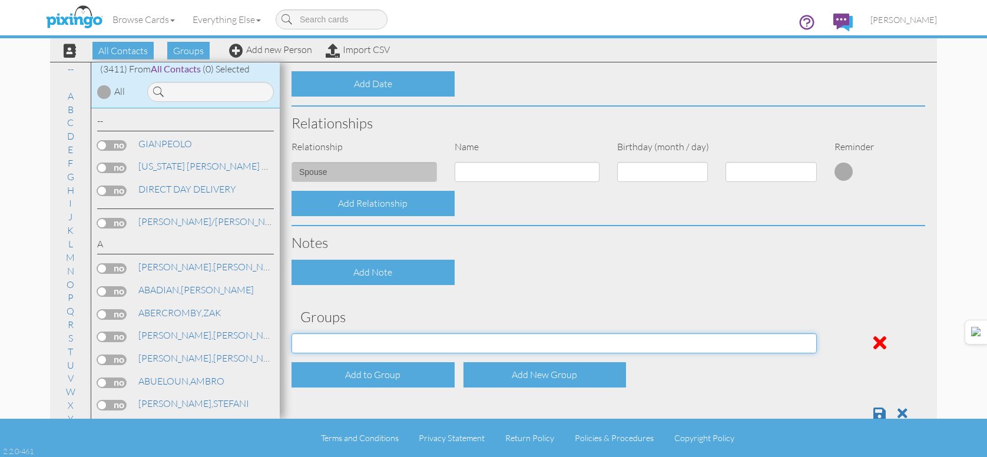
click at [382, 341] on select "APRIL 2022 APRIL 2023 APRIL 2024 APRIL 2025 AUG 2023 AUG 2024 AUG 2025 AUGUST 2…" at bounding box center [555, 343] width 526 height 20
select select "object:10887"
click at [292, 333] on select "APRIL 2022 APRIL 2023 APRIL 2024 APRIL 2025 AUG 2023 AUG 2024 AUG 2025 AUGUST 2…" at bounding box center [555, 343] width 526 height 20
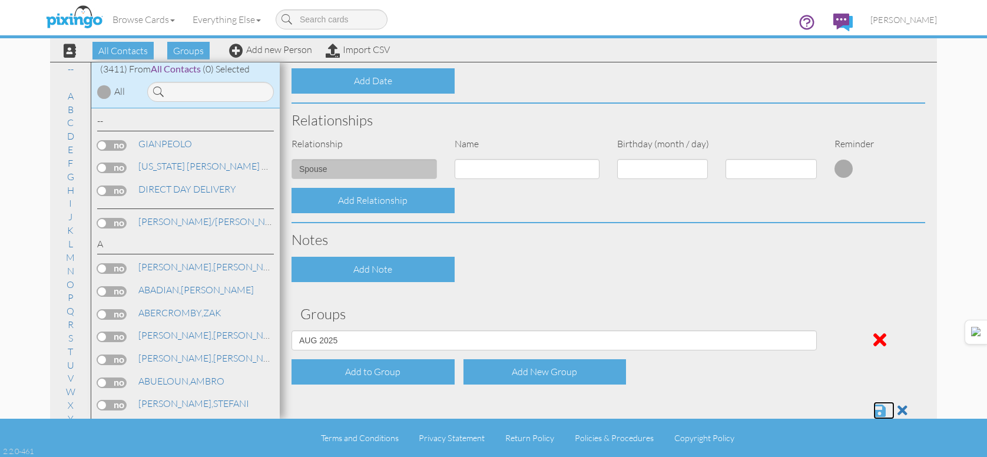
click at [874, 408] on span at bounding box center [880, 411] width 12 height 14
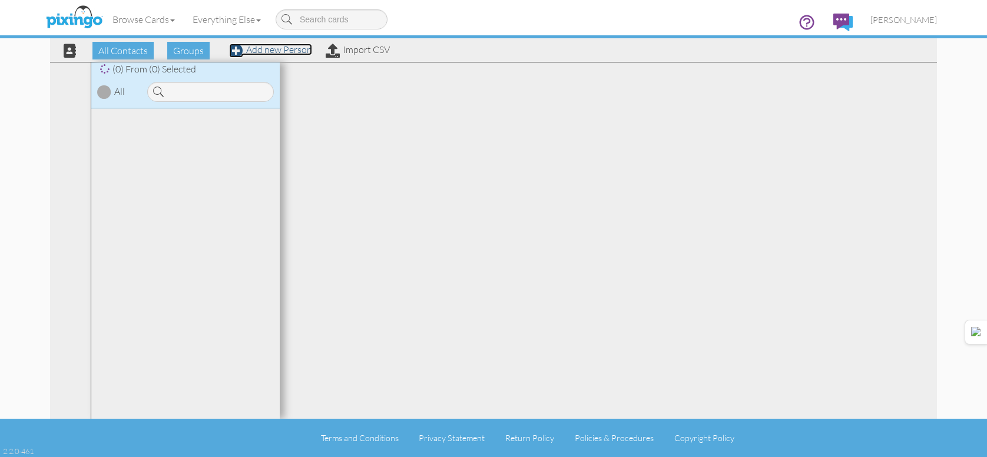
click at [281, 50] on link "Add new Person" at bounding box center [270, 50] width 83 height 12
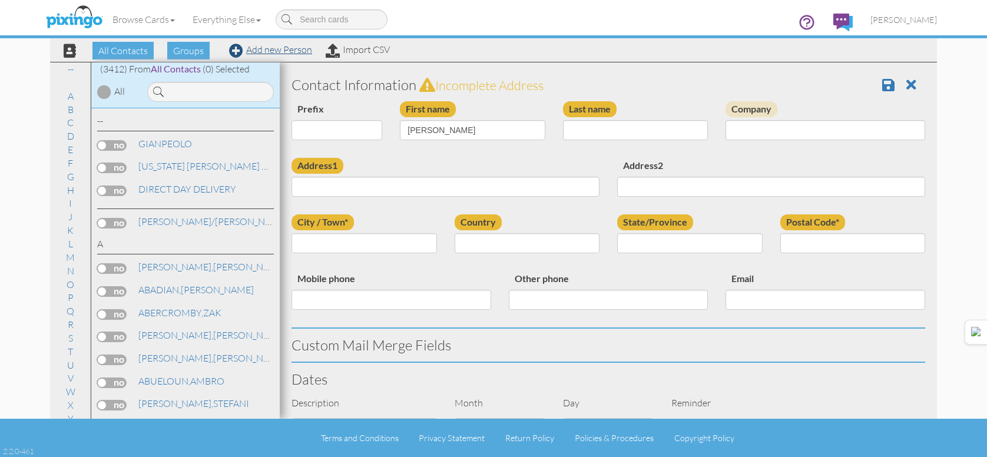
type input "[PERSON_NAME]"
type input "900 CENTURY DR."
type input "#4"
type input "OGDEN"
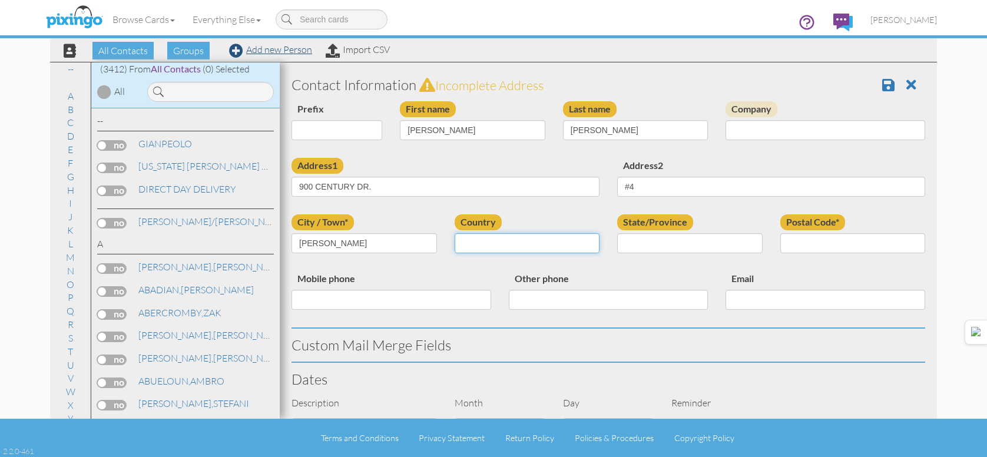
select select "object:10576"
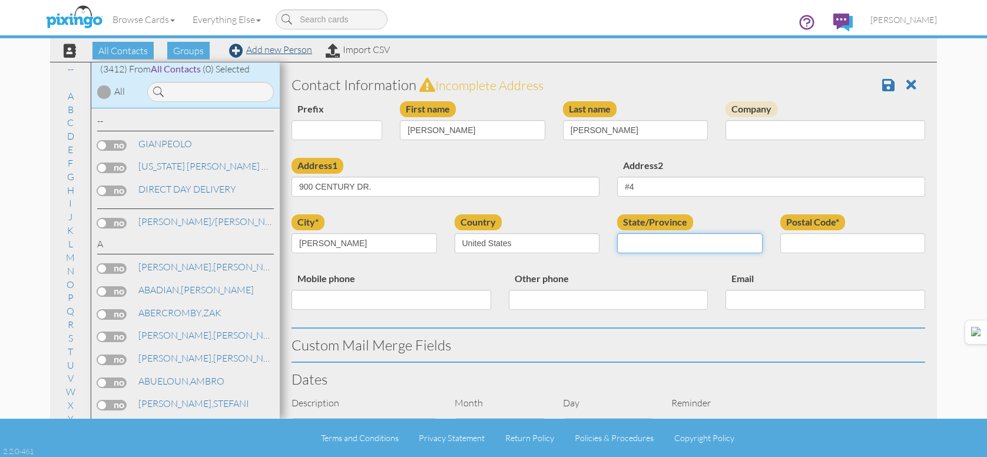
select select "object:10875"
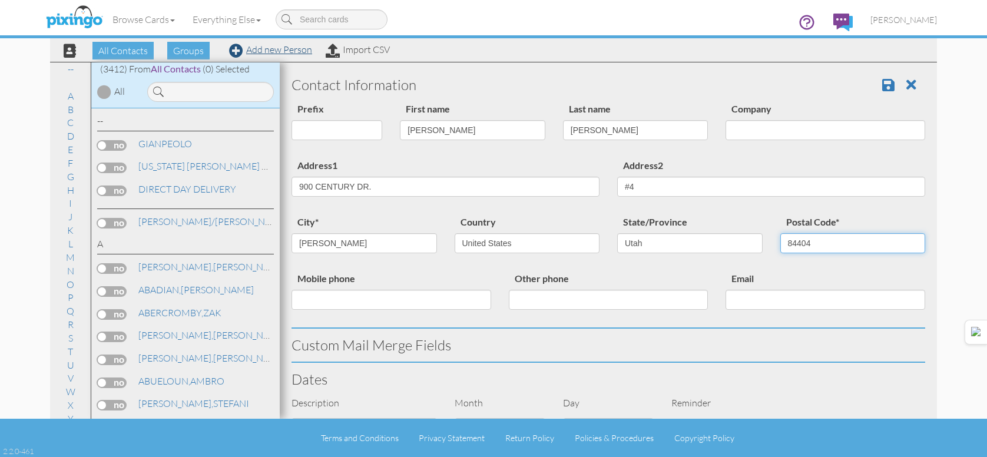
type input "84404"
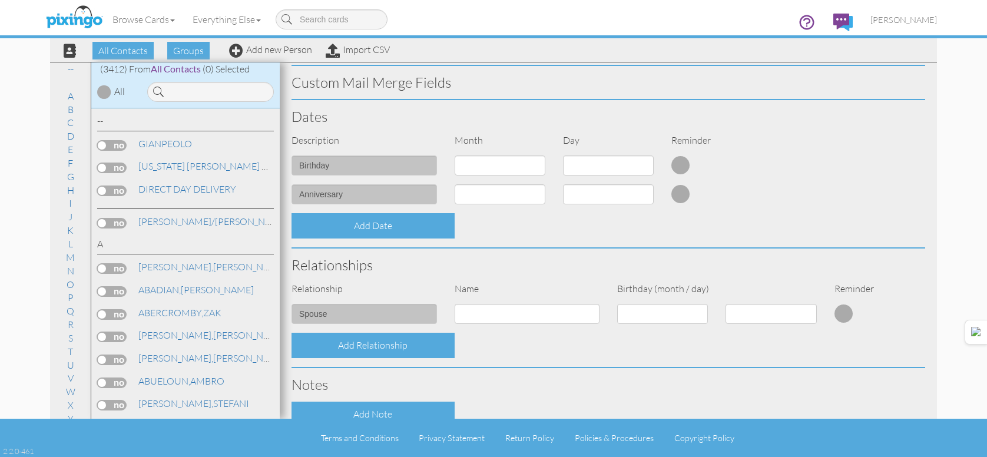
scroll to position [405, 0]
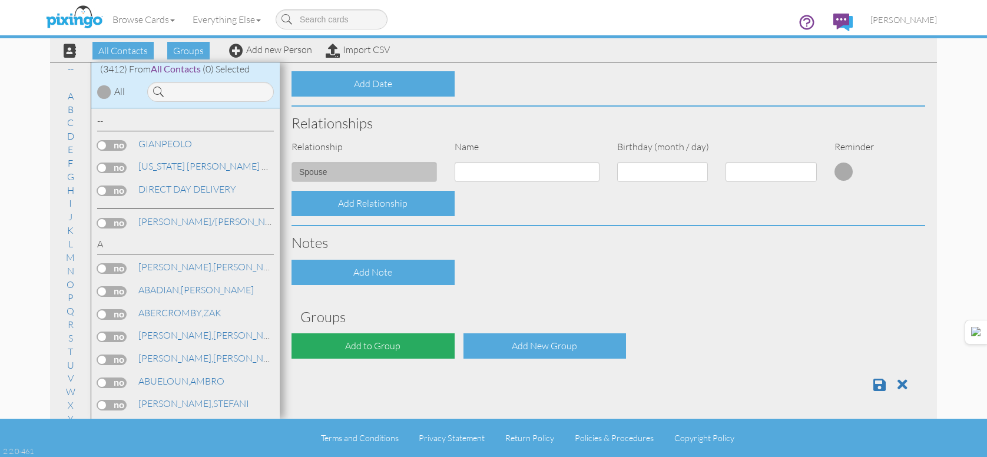
click at [354, 339] on div "Add to Group" at bounding box center [373, 345] width 163 height 25
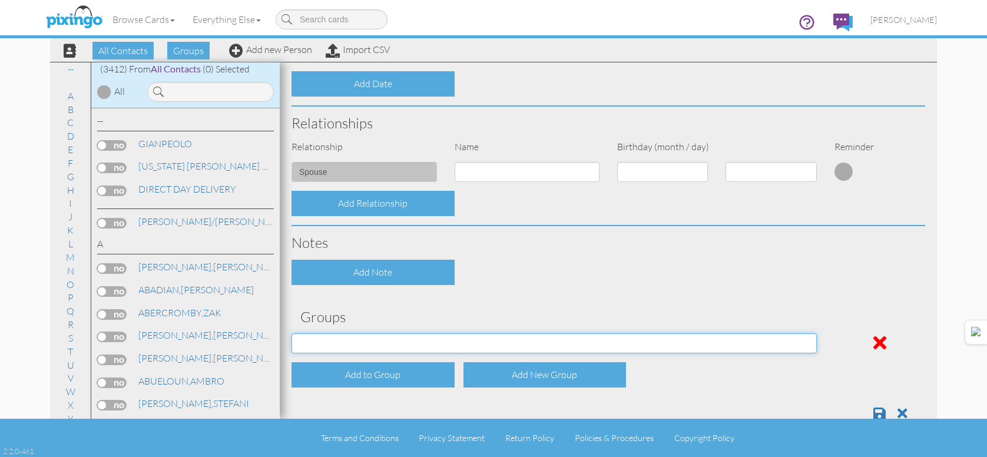
click at [356, 339] on select "APRIL 2022 APRIL 2023 APRIL 2024 APRIL 2025 AUG 2023 AUG 2024 AUG 2025 AUGUST 2…" at bounding box center [555, 343] width 526 height 20
select select "object:10890"
click at [292, 333] on select "APRIL 2022 APRIL 2023 APRIL 2024 APRIL 2025 AUG 2023 AUG 2024 AUG 2025 AUGUST 2…" at bounding box center [555, 343] width 526 height 20
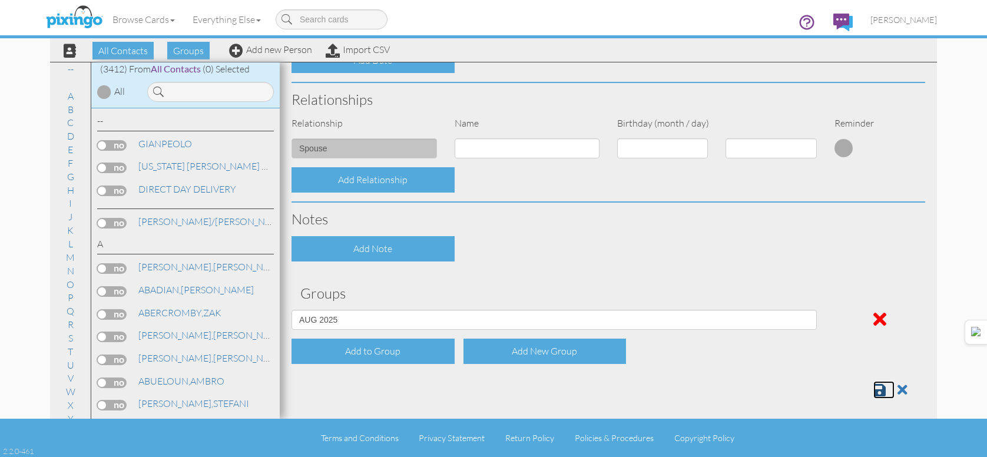
scroll to position [434, 0]
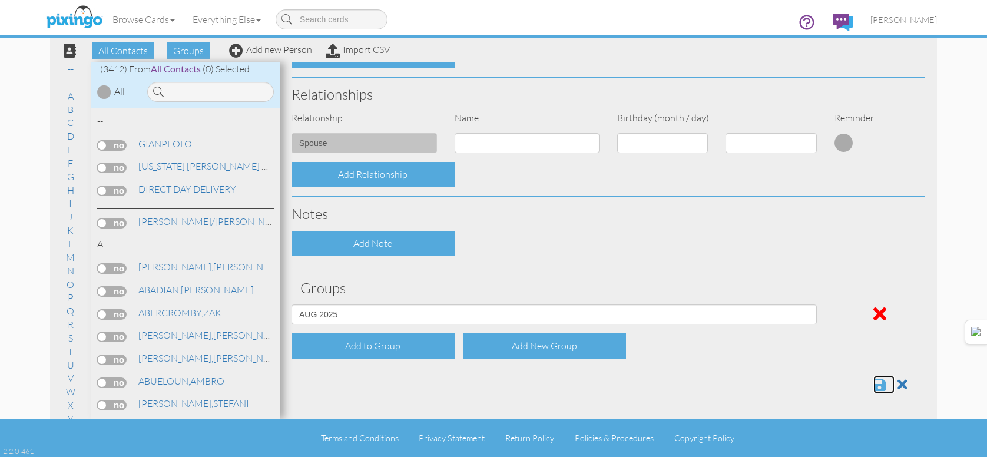
click at [874, 379] on span at bounding box center [880, 385] width 12 height 14
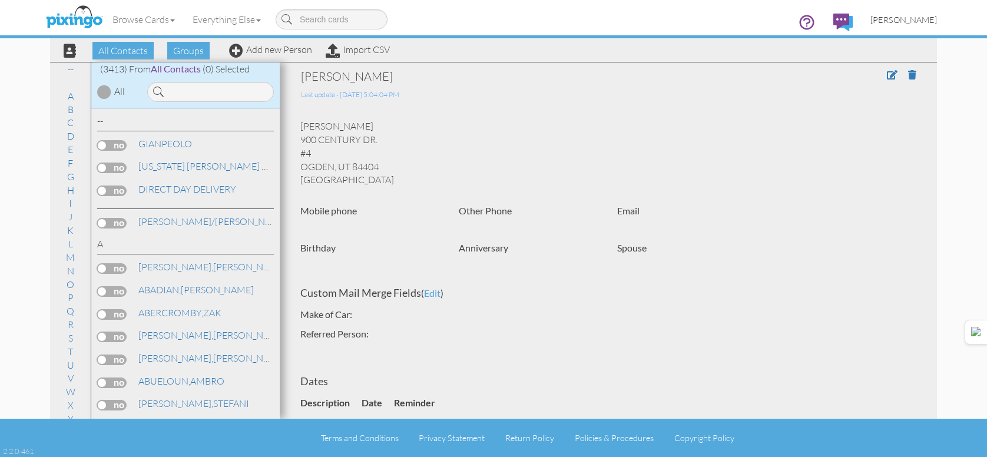
click at [925, 21] on span "[PERSON_NAME]" at bounding box center [904, 20] width 67 height 10
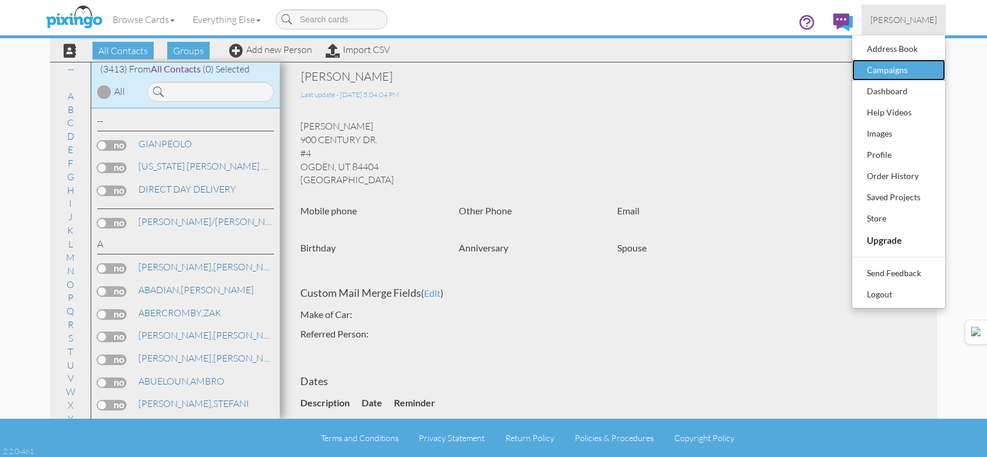
click at [886, 69] on div "Campaigns" at bounding box center [899, 70] width 70 height 18
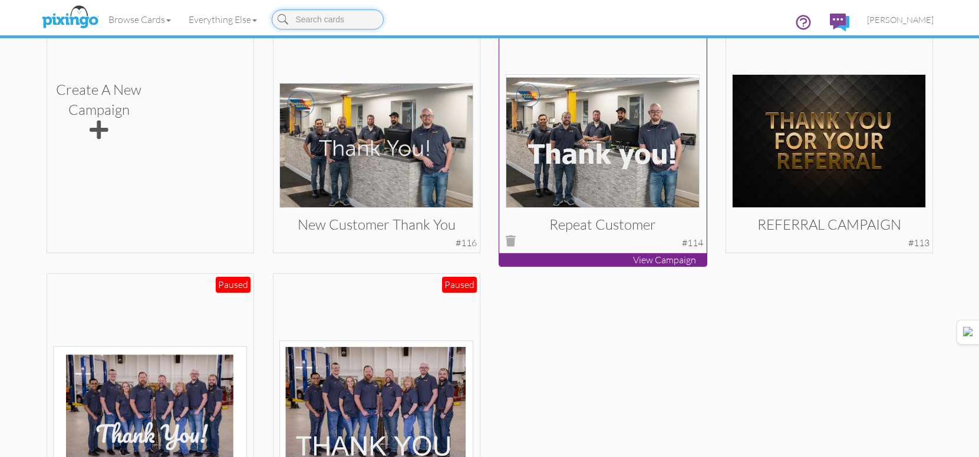
scroll to position [353, 0]
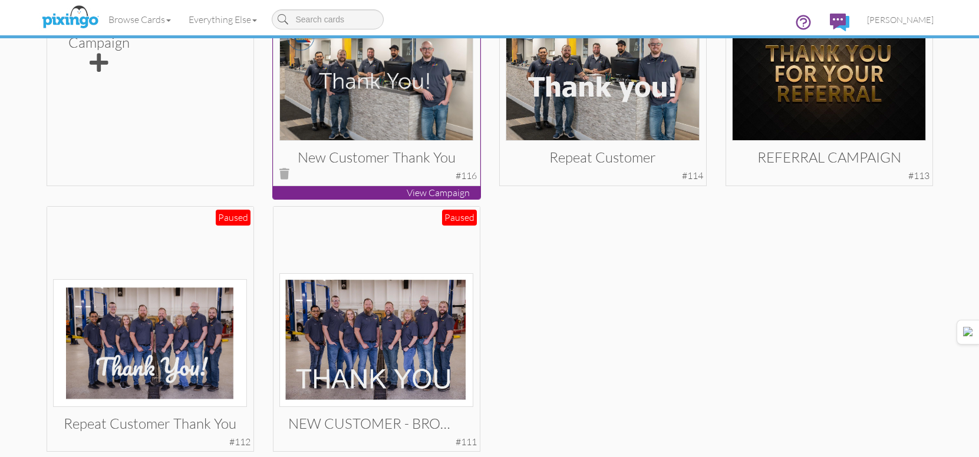
click at [408, 99] on img at bounding box center [376, 78] width 194 height 125
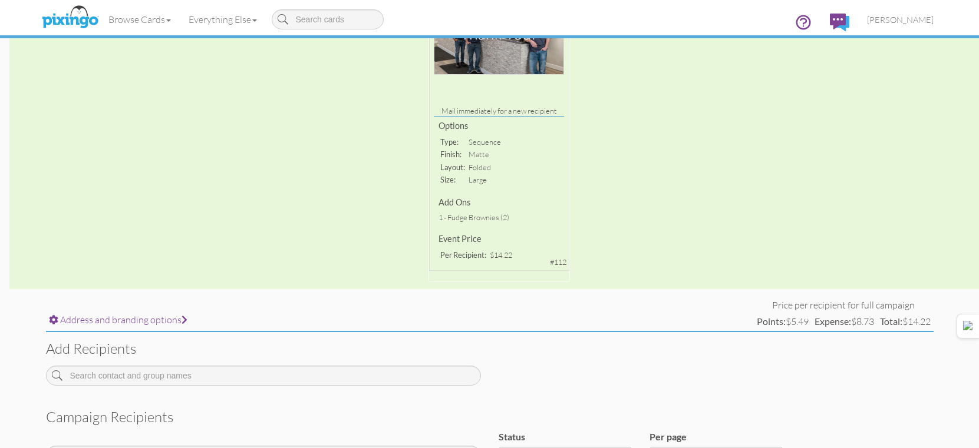
scroll to position [295, 0]
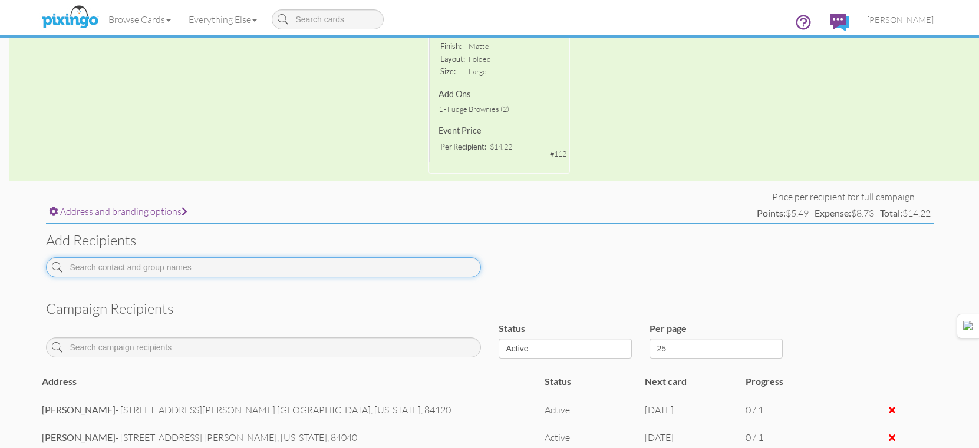
click at [319, 267] on input at bounding box center [263, 267] width 435 height 20
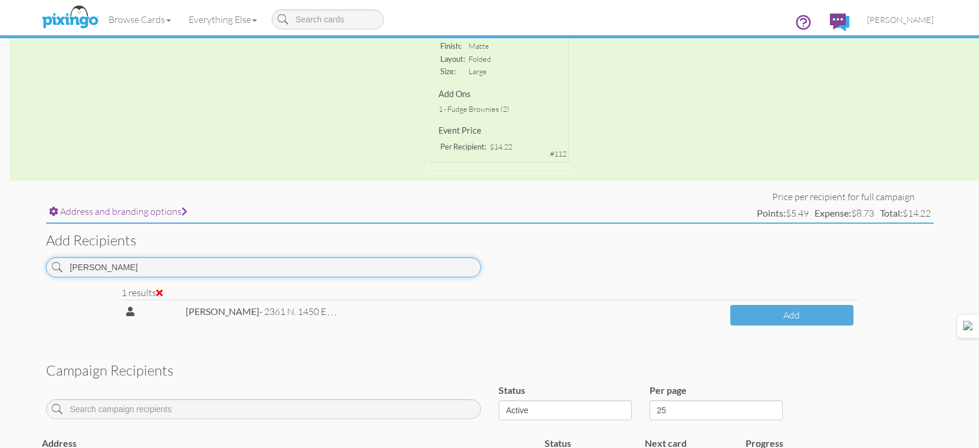
type input "BUICE"
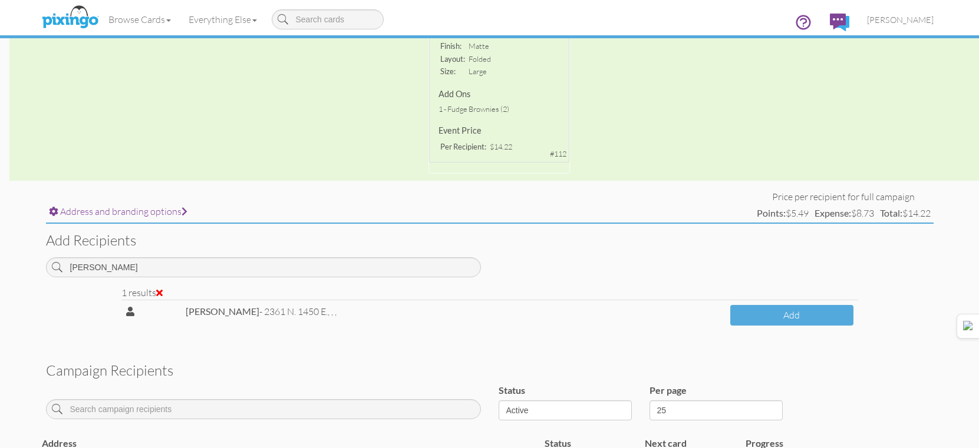
click at [242, 312] on strong "NANETTE BUICE" at bounding box center [223, 311] width 74 height 11
copy span "BUICE"
click at [901, 25] on link "[PERSON_NAME]" at bounding box center [900, 20] width 84 height 30
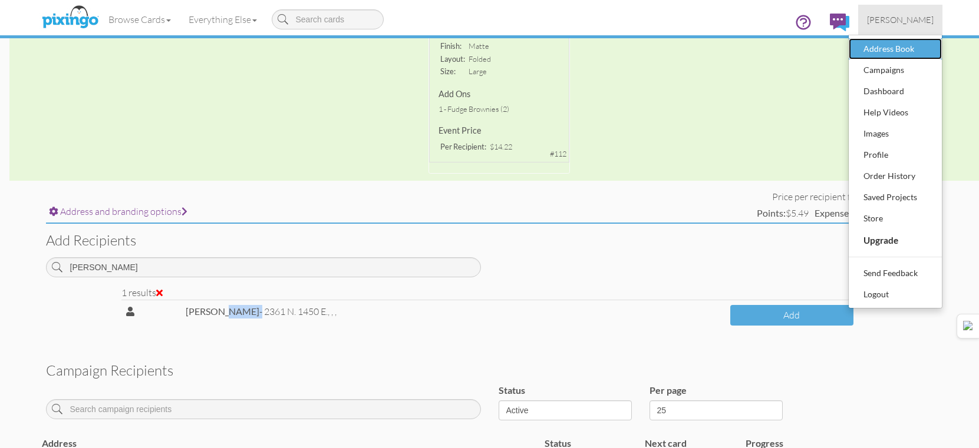
click at [916, 52] on div "Address Book" at bounding box center [895, 49] width 70 height 18
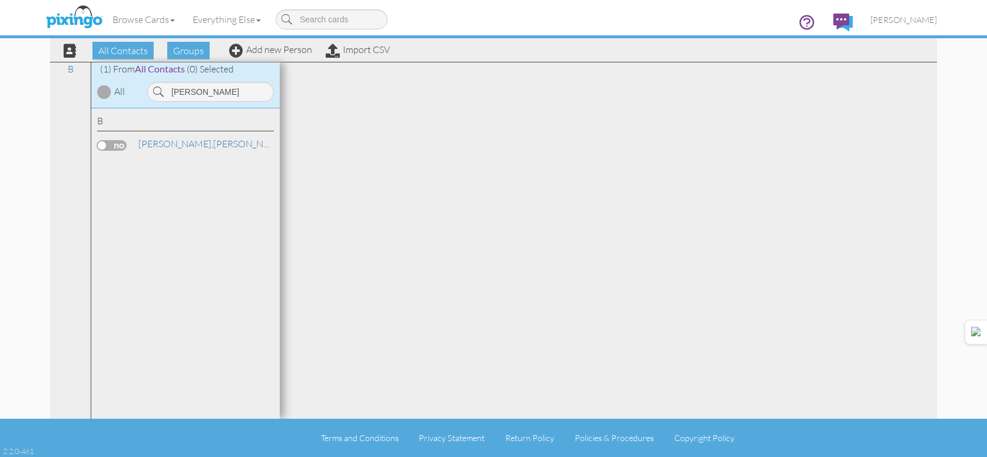
type input "BUICE"
click at [101, 144] on label at bounding box center [111, 145] width 29 height 11
click at [0, 0] on input "checkbox" at bounding box center [0, 0] width 0 height 0
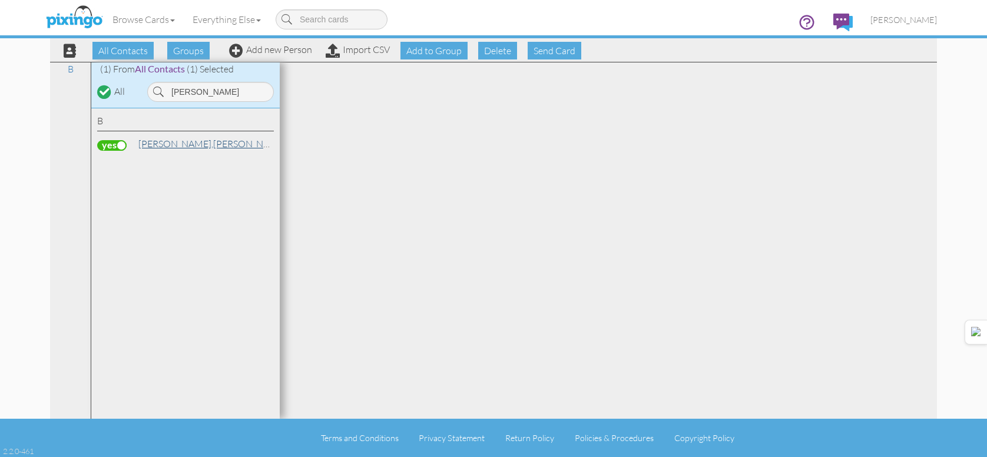
click at [193, 147] on link "BUICE, NANETTE" at bounding box center [218, 144] width 163 height 14
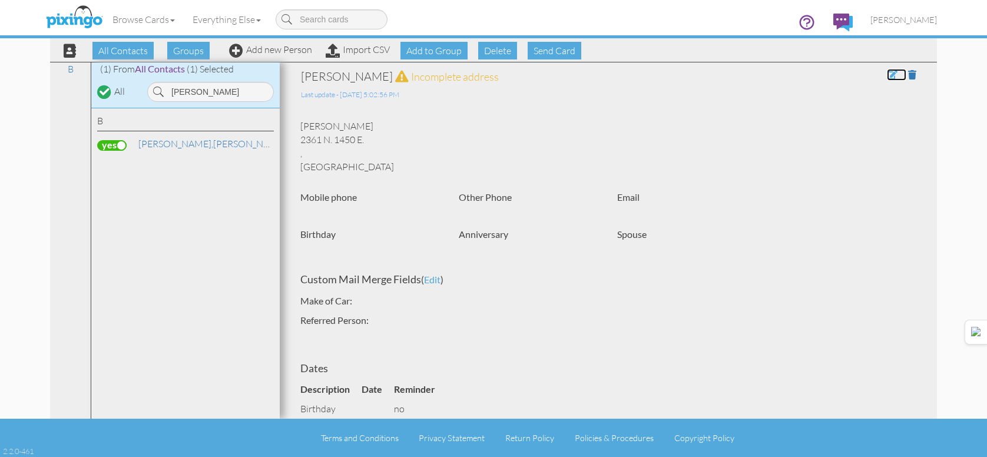
click at [887, 75] on span at bounding box center [892, 74] width 11 height 9
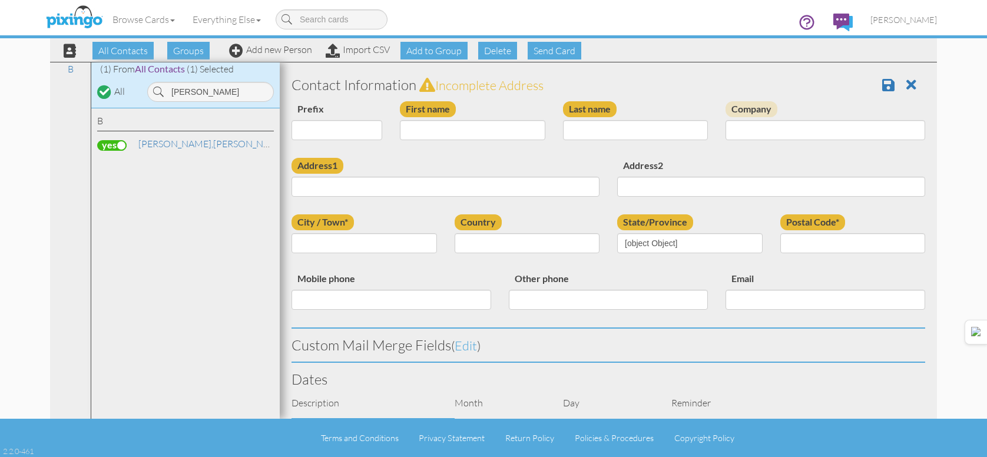
type input "[PERSON_NAME]"
type input "BUICE"
type input "2361 N. 1450 E."
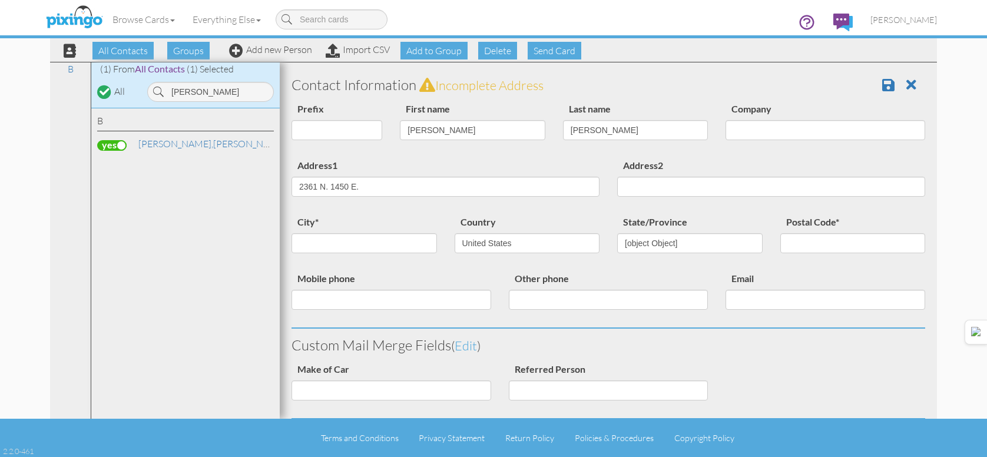
select select "object:25746"
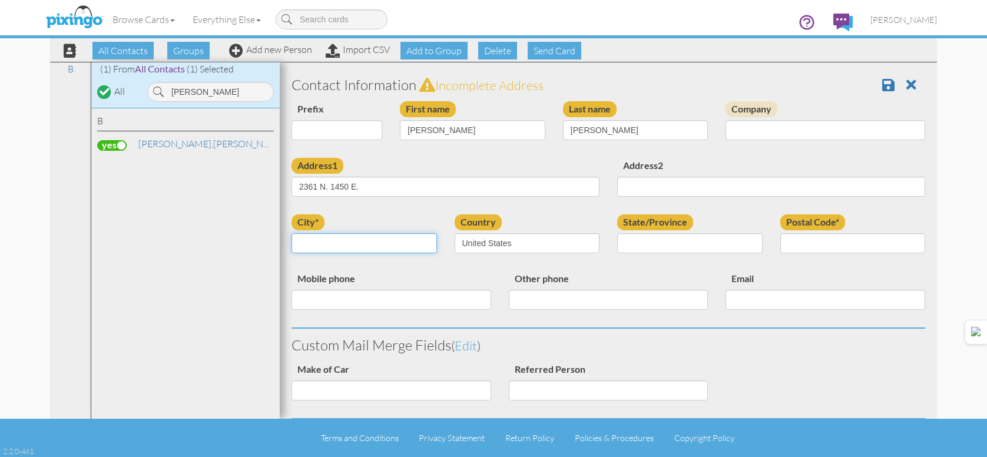
click at [403, 244] on input "city*" at bounding box center [365, 243] width 146 height 20
type input "LAYTON"
select select "object:26045"
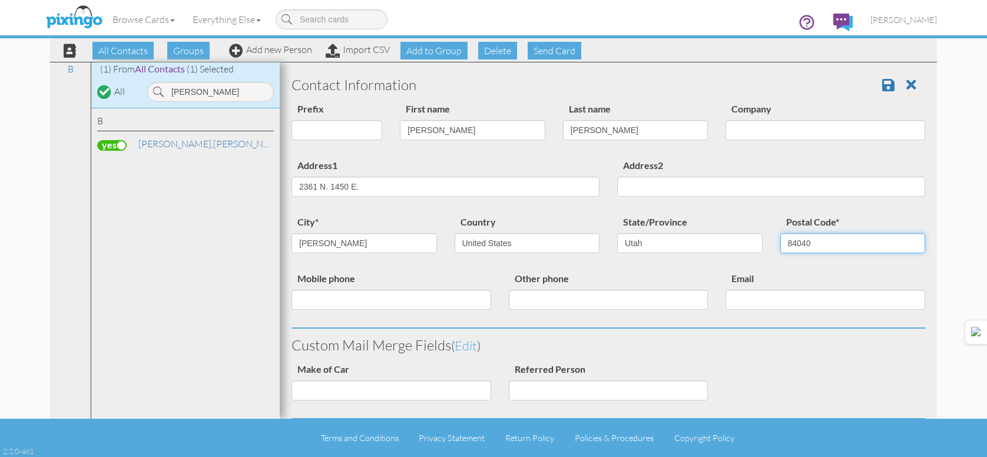
type input "84040"
click at [620, 133] on input "BUICE" at bounding box center [636, 130] width 146 height 20
click at [883, 86] on span at bounding box center [889, 85] width 12 height 14
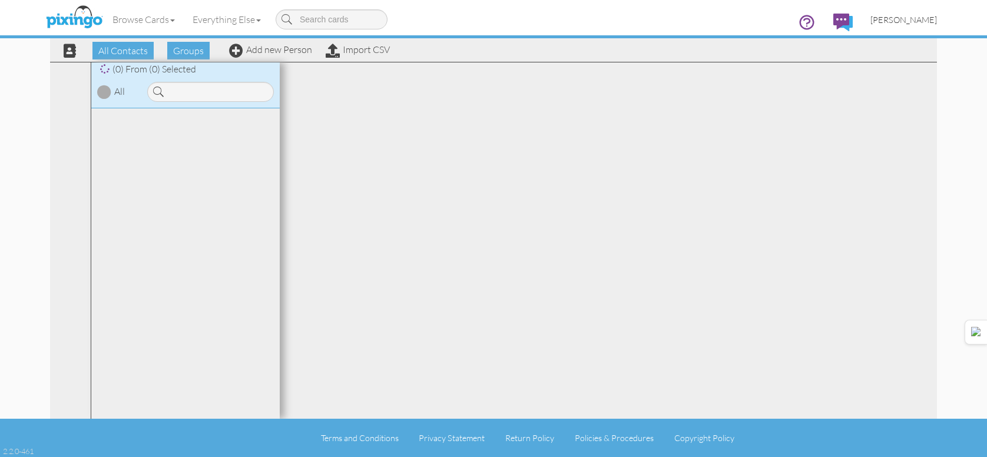
click at [915, 21] on span "[PERSON_NAME]" at bounding box center [904, 20] width 67 height 10
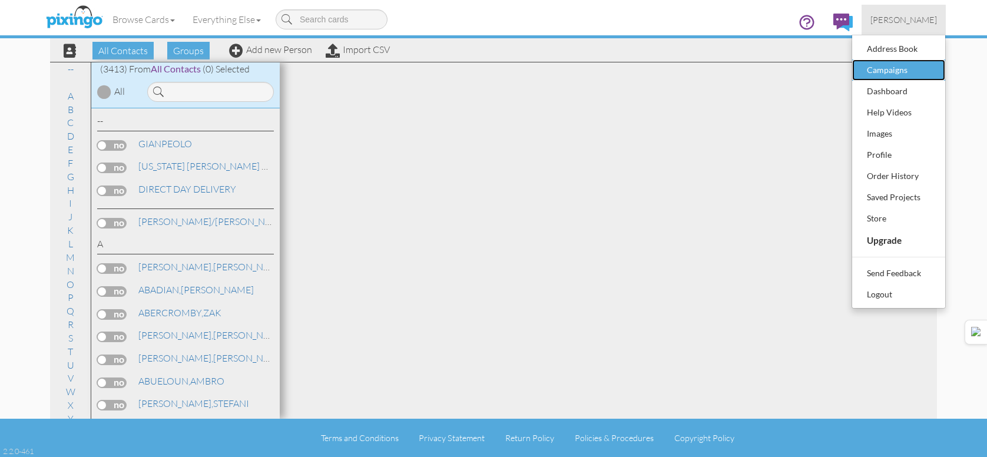
click at [913, 62] on div "Campaigns" at bounding box center [899, 70] width 70 height 18
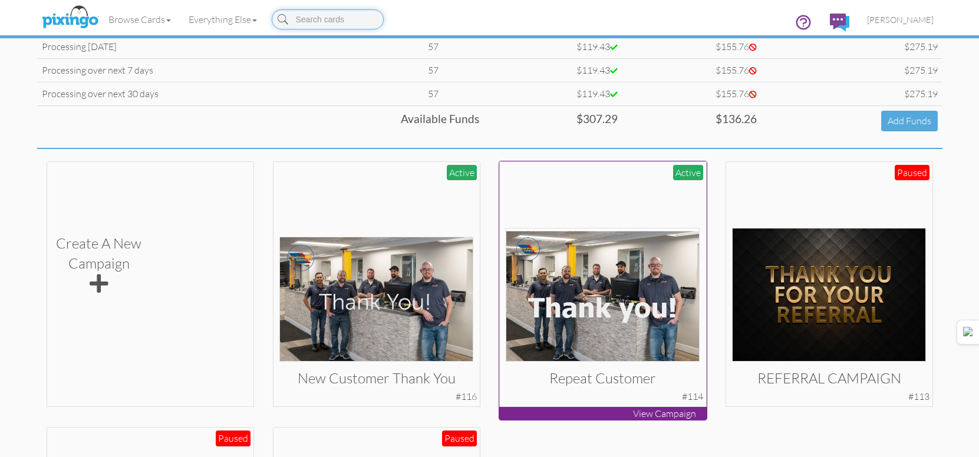
scroll to position [295, 0]
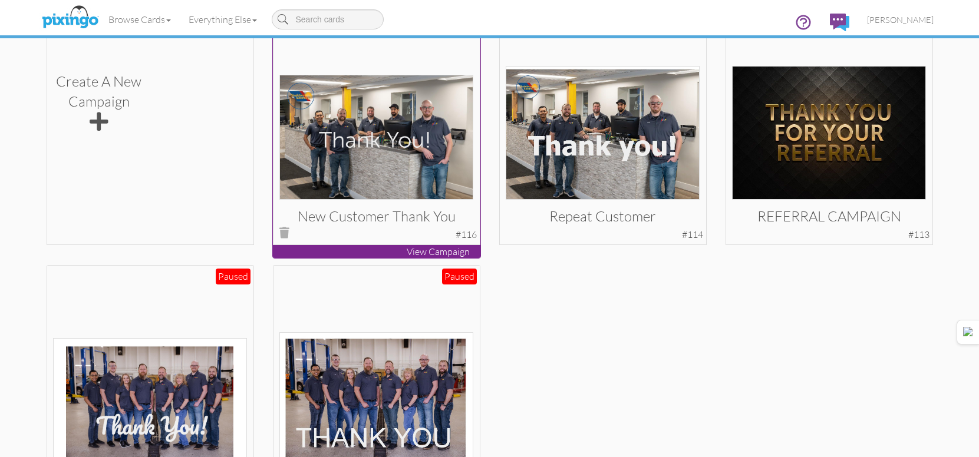
click at [376, 156] on img at bounding box center [376, 137] width 194 height 125
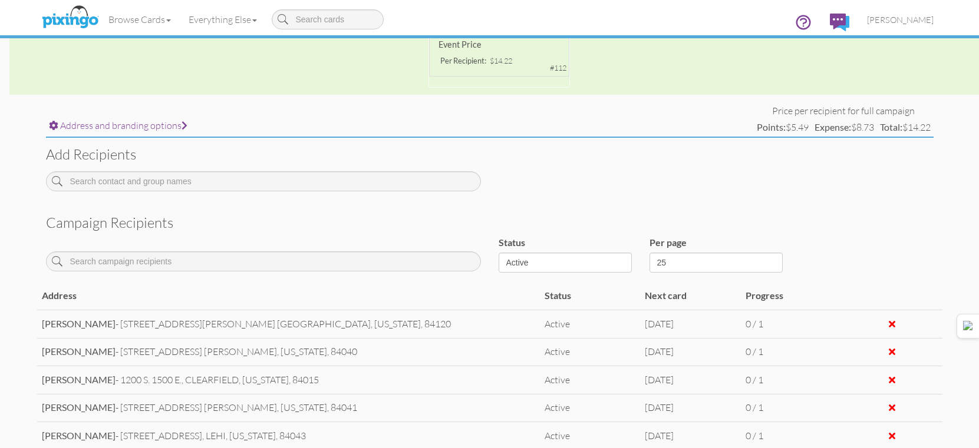
scroll to position [401, 0]
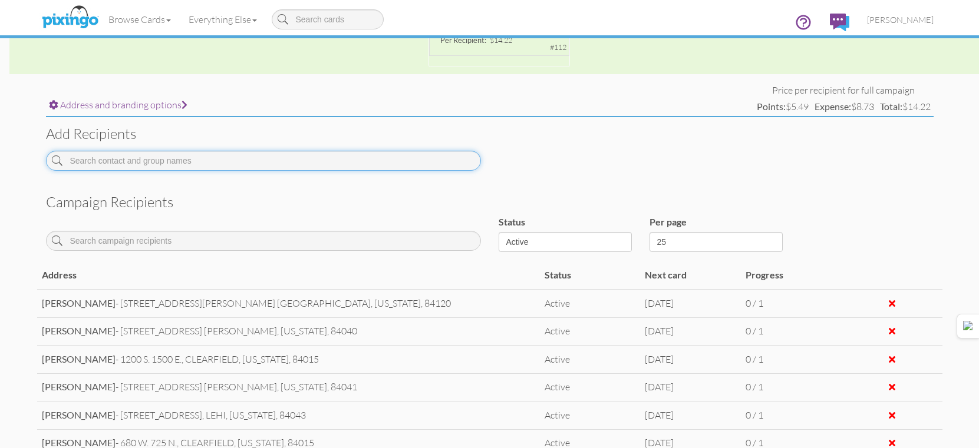
click at [416, 166] on input at bounding box center [263, 161] width 435 height 20
paste input "[PERSON_NAME]"
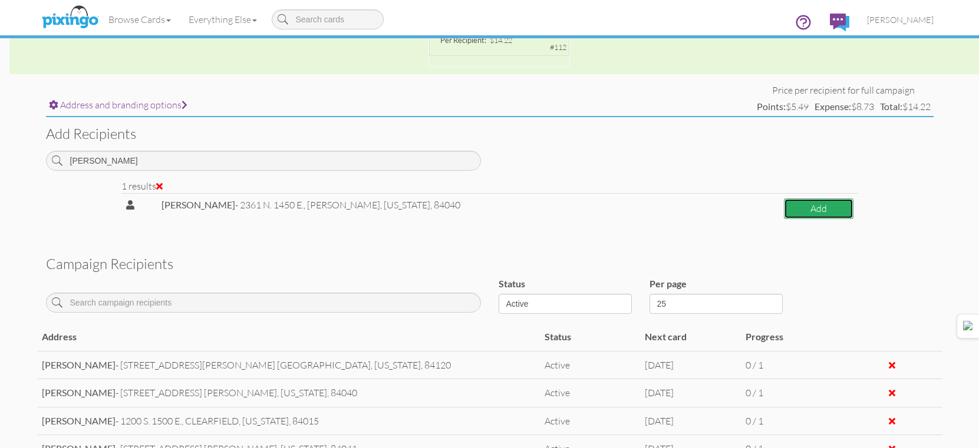
click at [794, 212] on button "Add" at bounding box center [818, 209] width 69 height 21
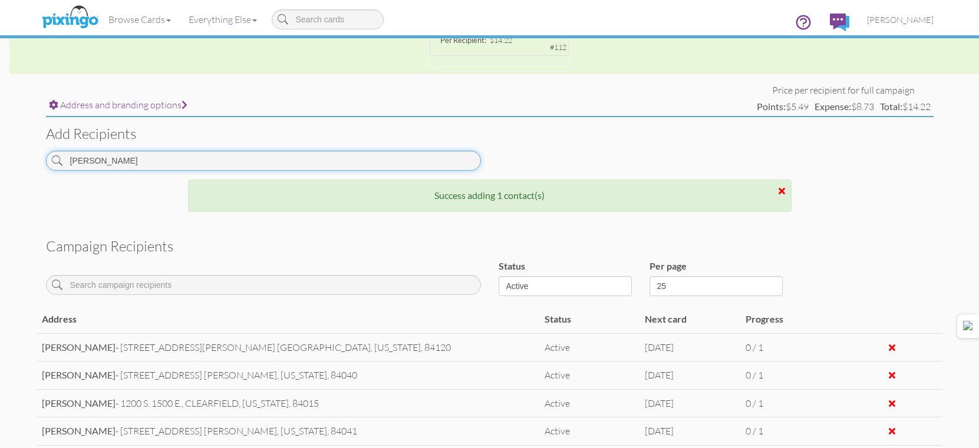
click at [408, 167] on input "[PERSON_NAME]" at bounding box center [263, 161] width 435 height 20
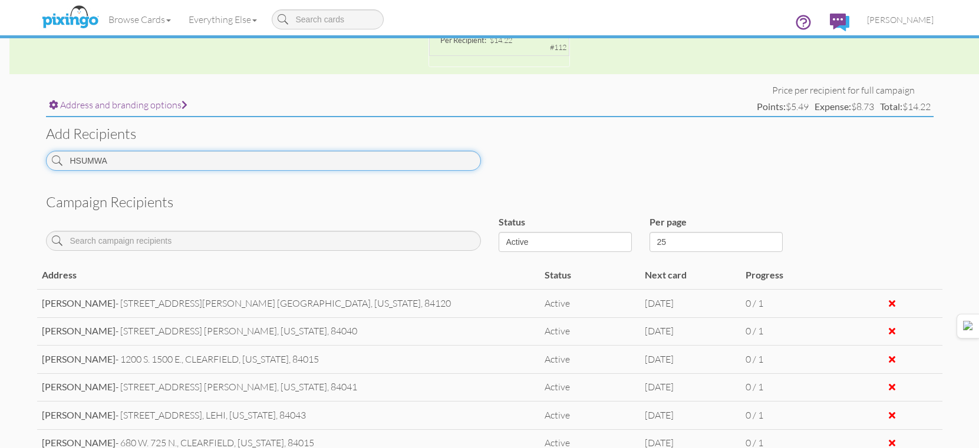
click at [134, 154] on input "HSUMWA" at bounding box center [263, 161] width 435 height 20
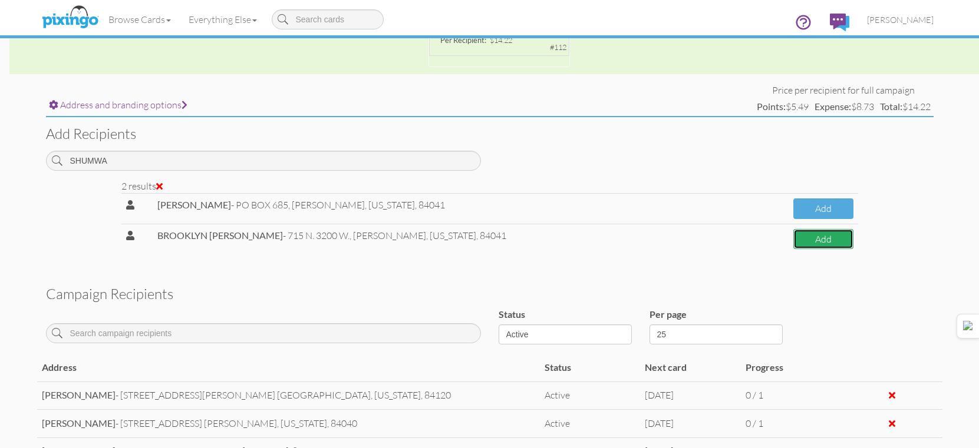
click at [797, 233] on button "Add" at bounding box center [823, 239] width 60 height 21
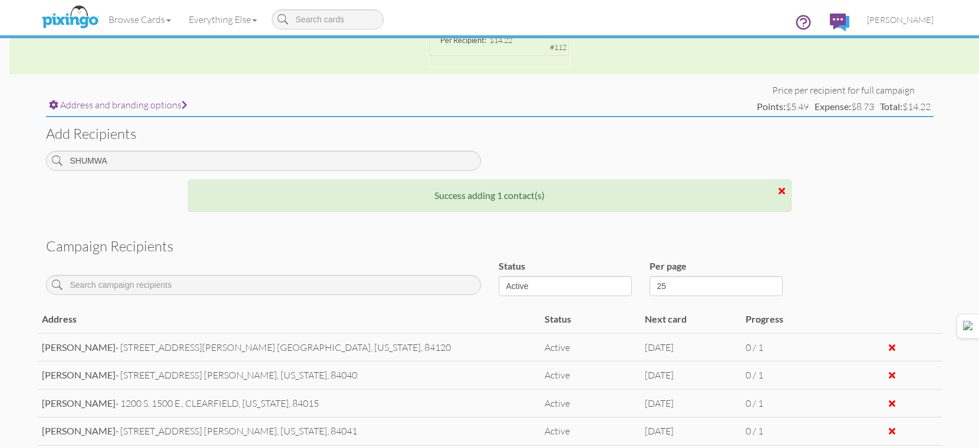
click at [438, 171] on div "SHUMWA" at bounding box center [263, 165] width 452 height 29
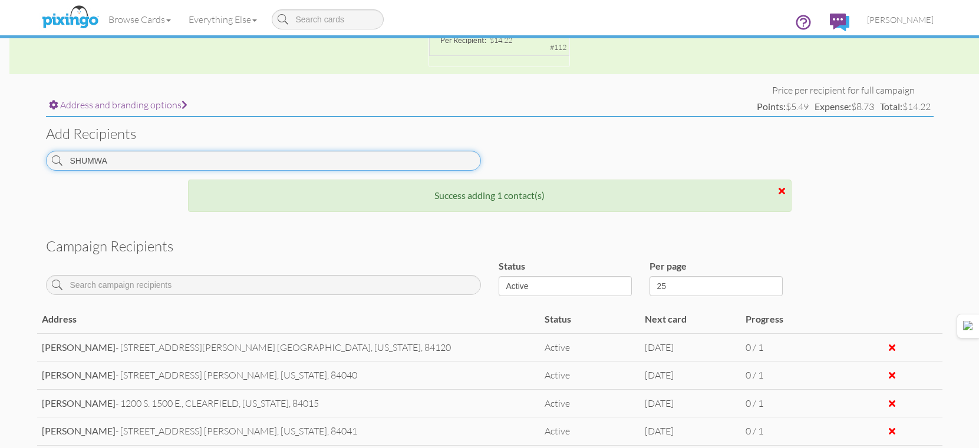
click at [434, 153] on input "SHUMWA" at bounding box center [263, 161] width 435 height 20
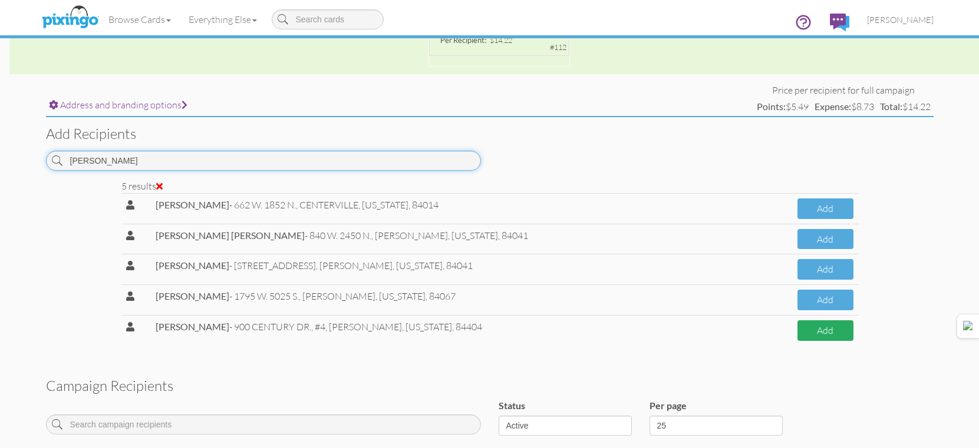
type input "[PERSON_NAME]"
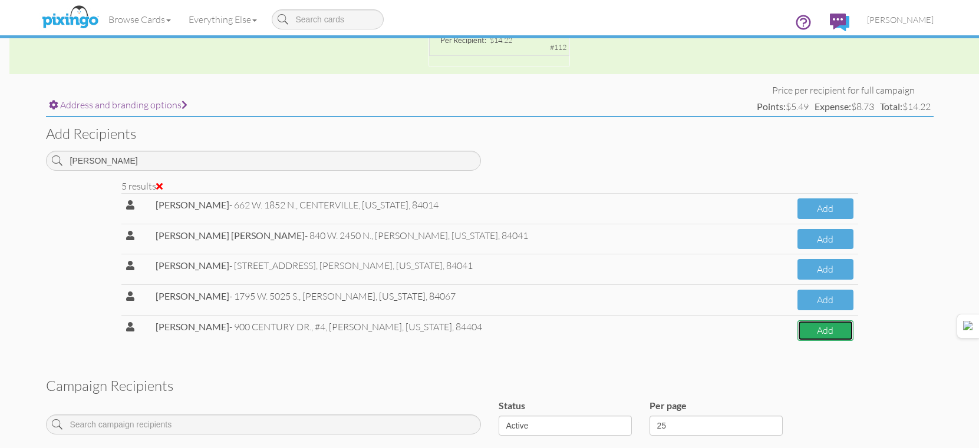
click at [817, 328] on button "Add" at bounding box center [825, 330] width 56 height 21
